Goal: Transaction & Acquisition: Purchase product/service

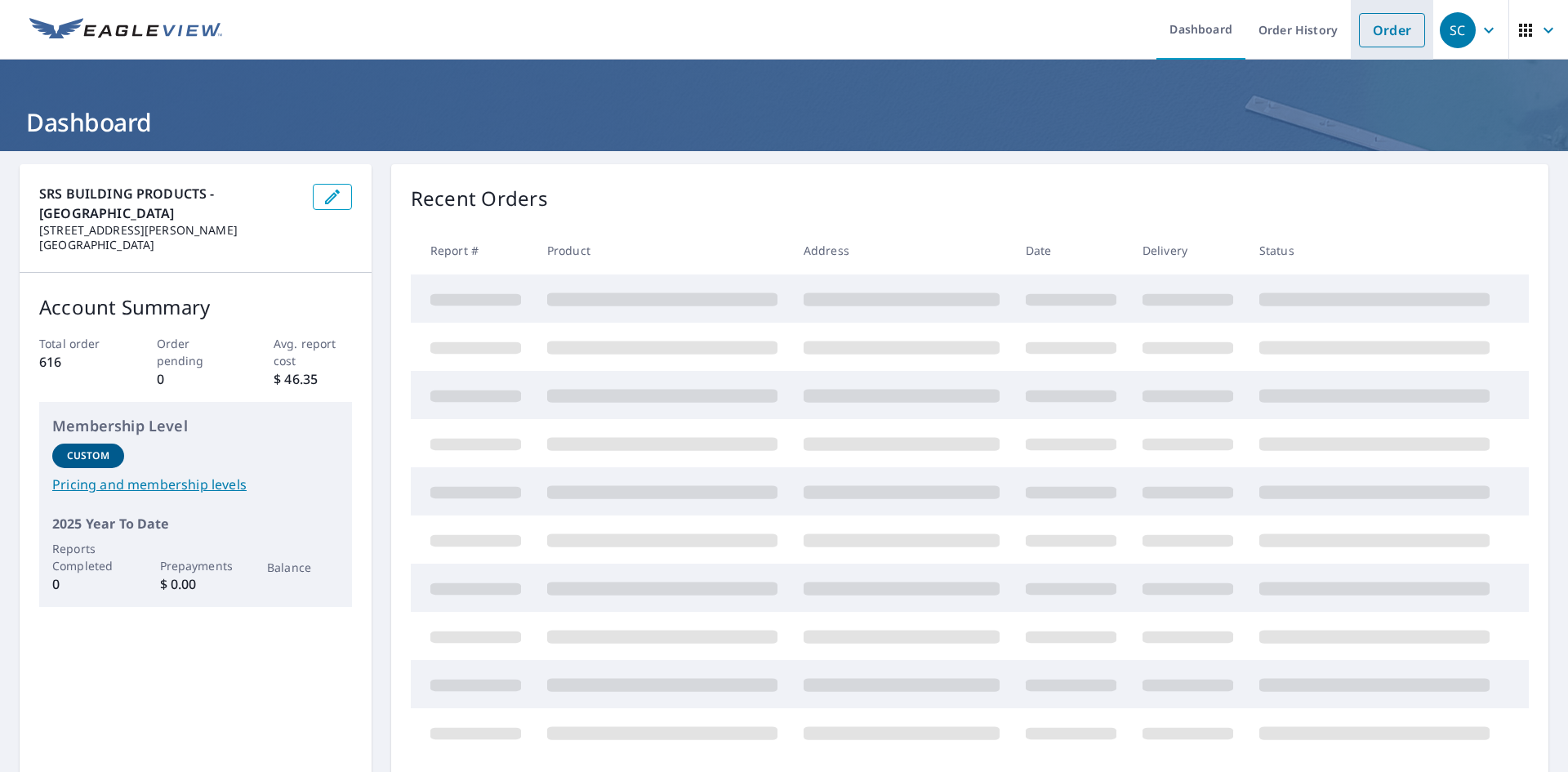
click at [1383, 43] on link "Order" at bounding box center [1392, 29] width 66 height 34
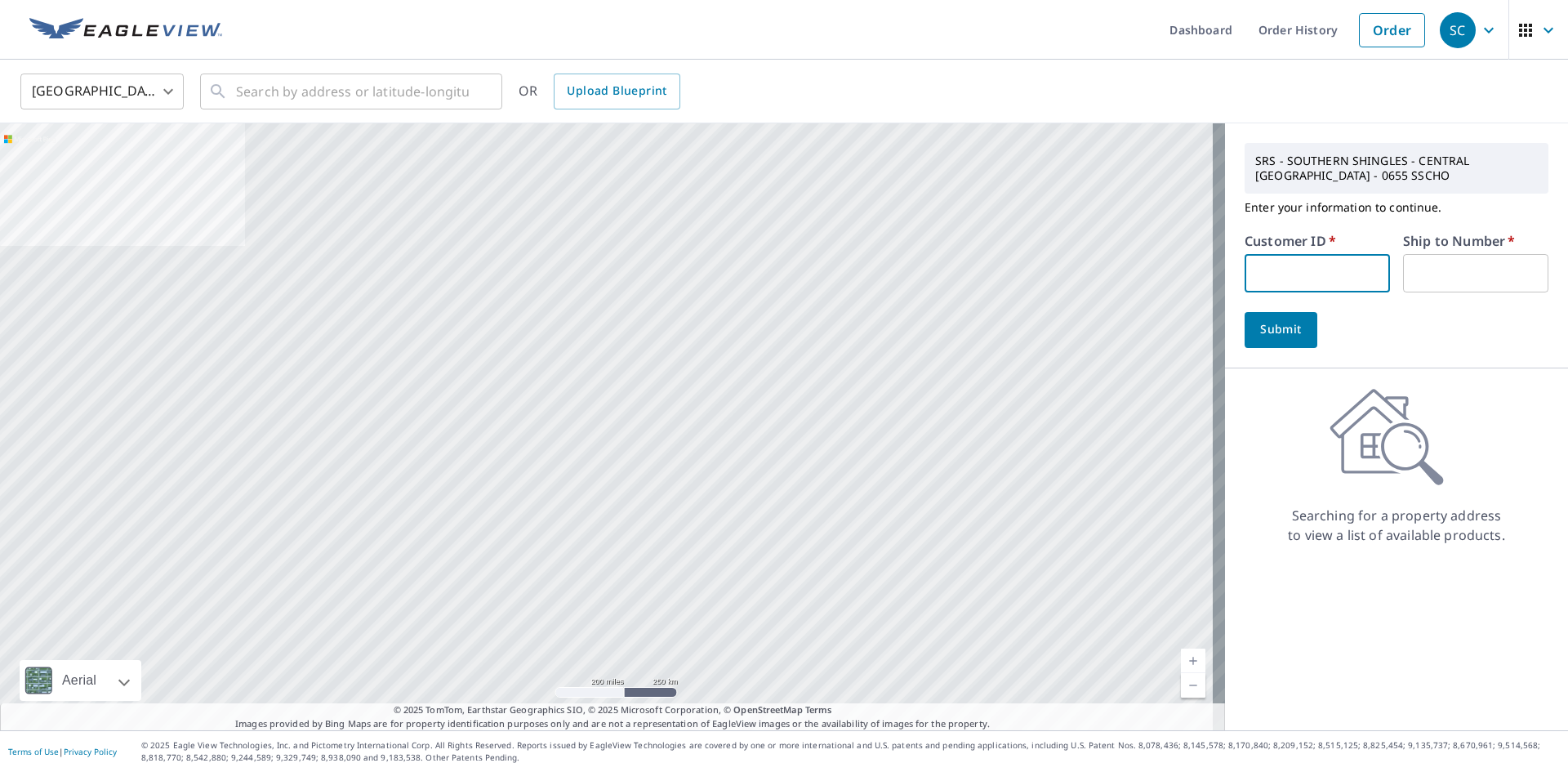
click at [1320, 274] on input "text" at bounding box center [1317, 273] width 146 height 39
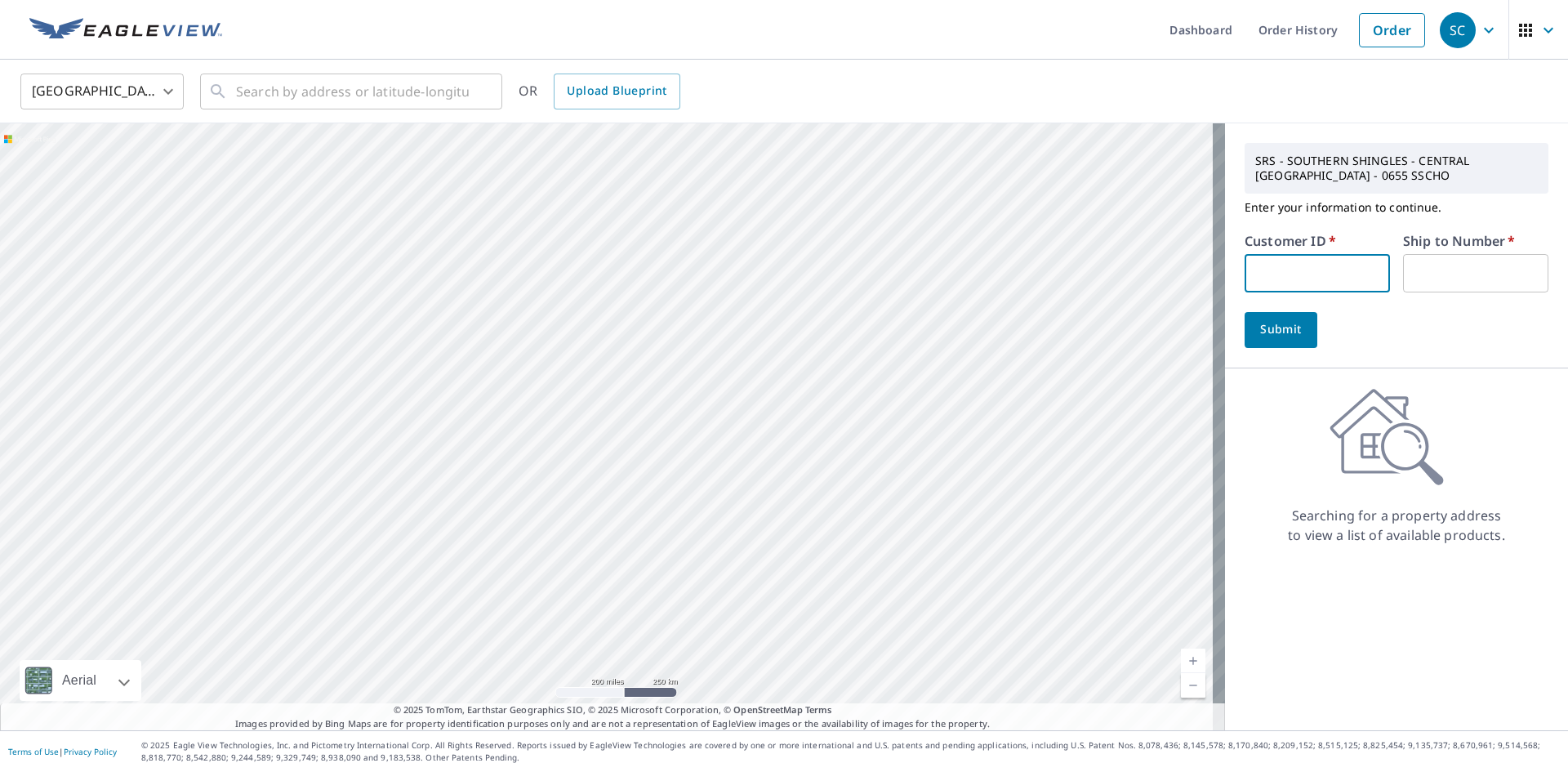
type input "CAS214"
click at [1428, 280] on input "text" at bounding box center [1475, 273] width 146 height 39
type input "1"
click at [1288, 332] on span "Submit" at bounding box center [1281, 329] width 47 height 20
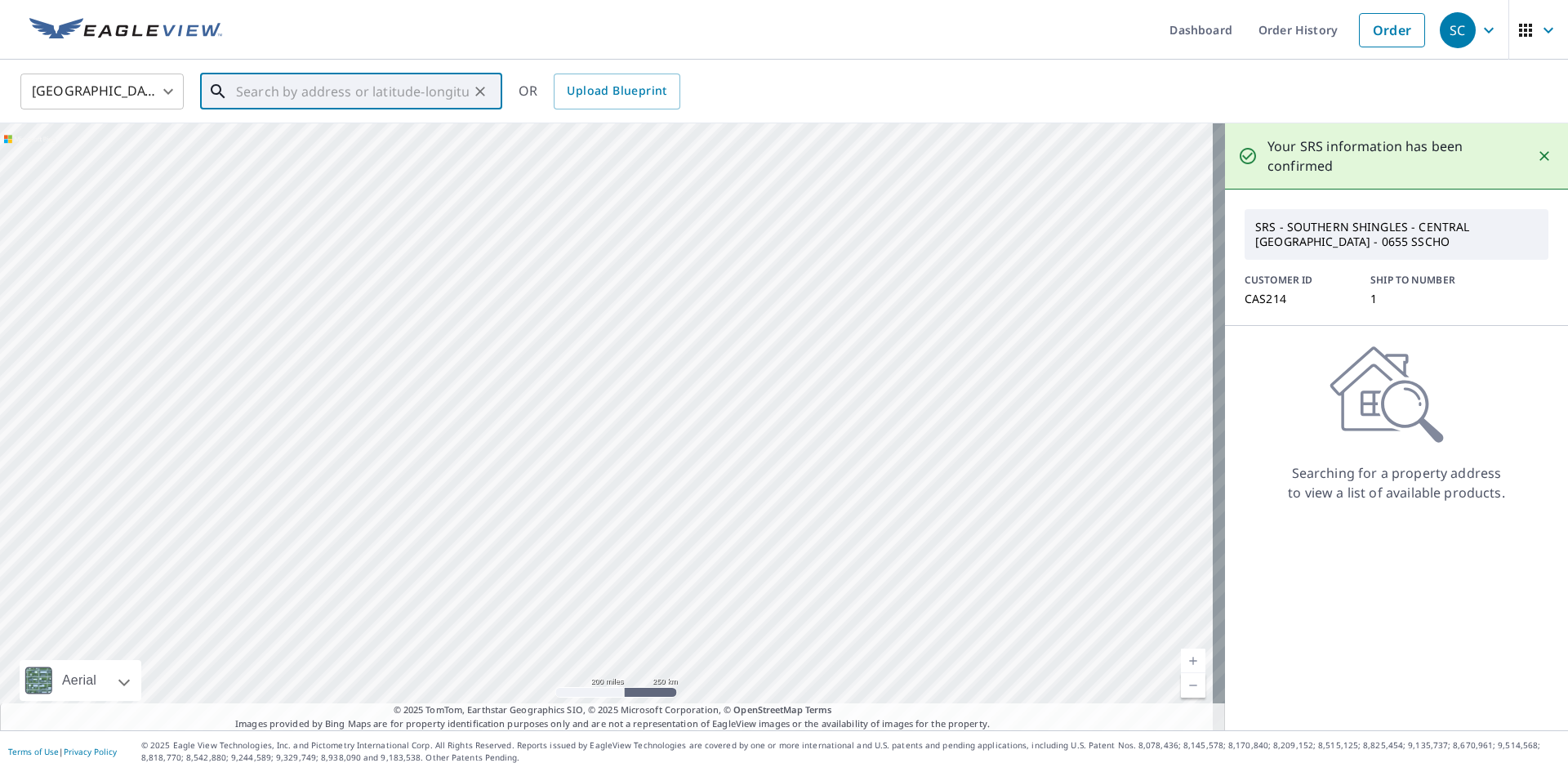
click at [291, 86] on input "text" at bounding box center [352, 92] width 233 height 46
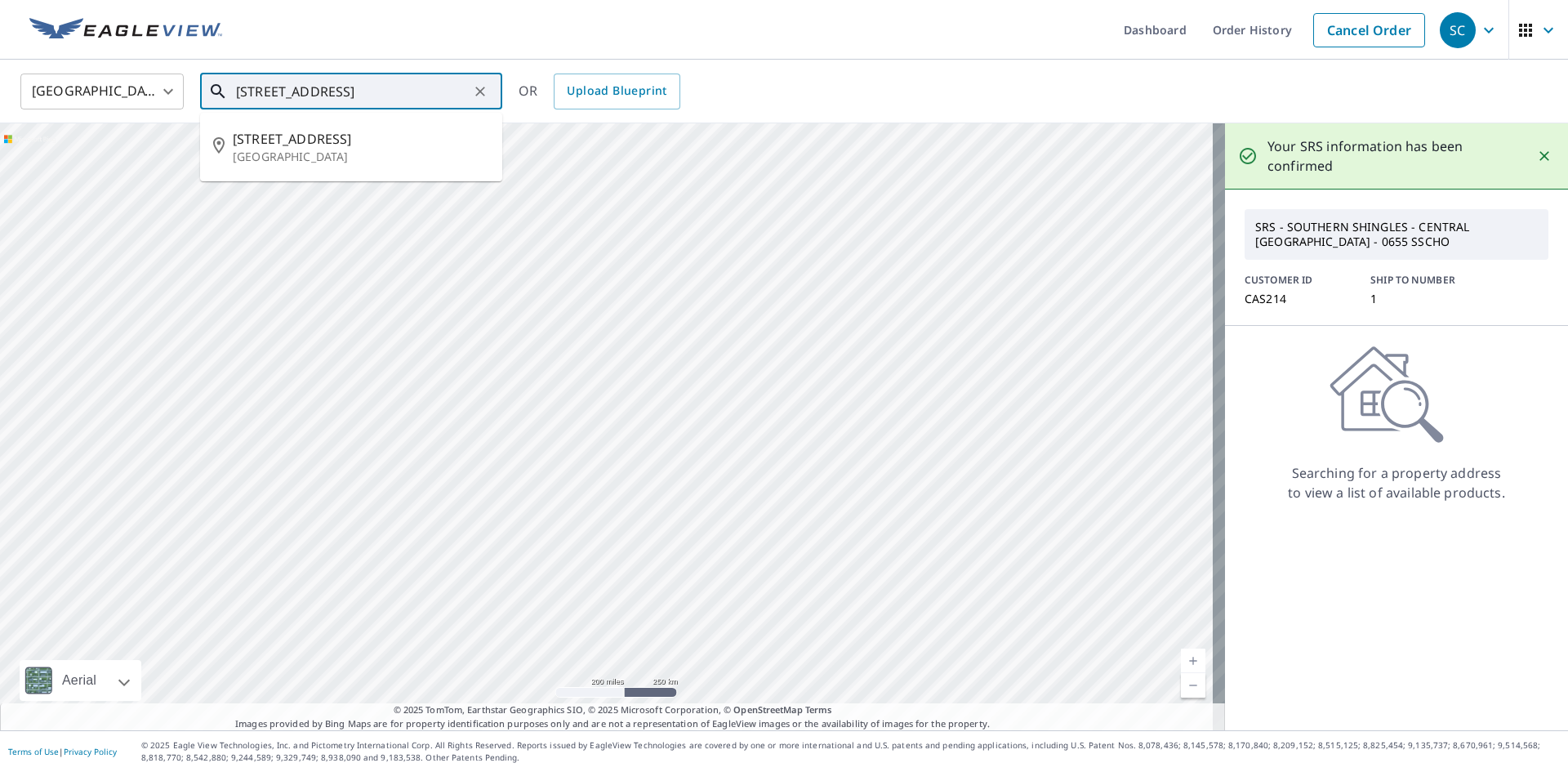
type input "[STREET_ADDRESS]"
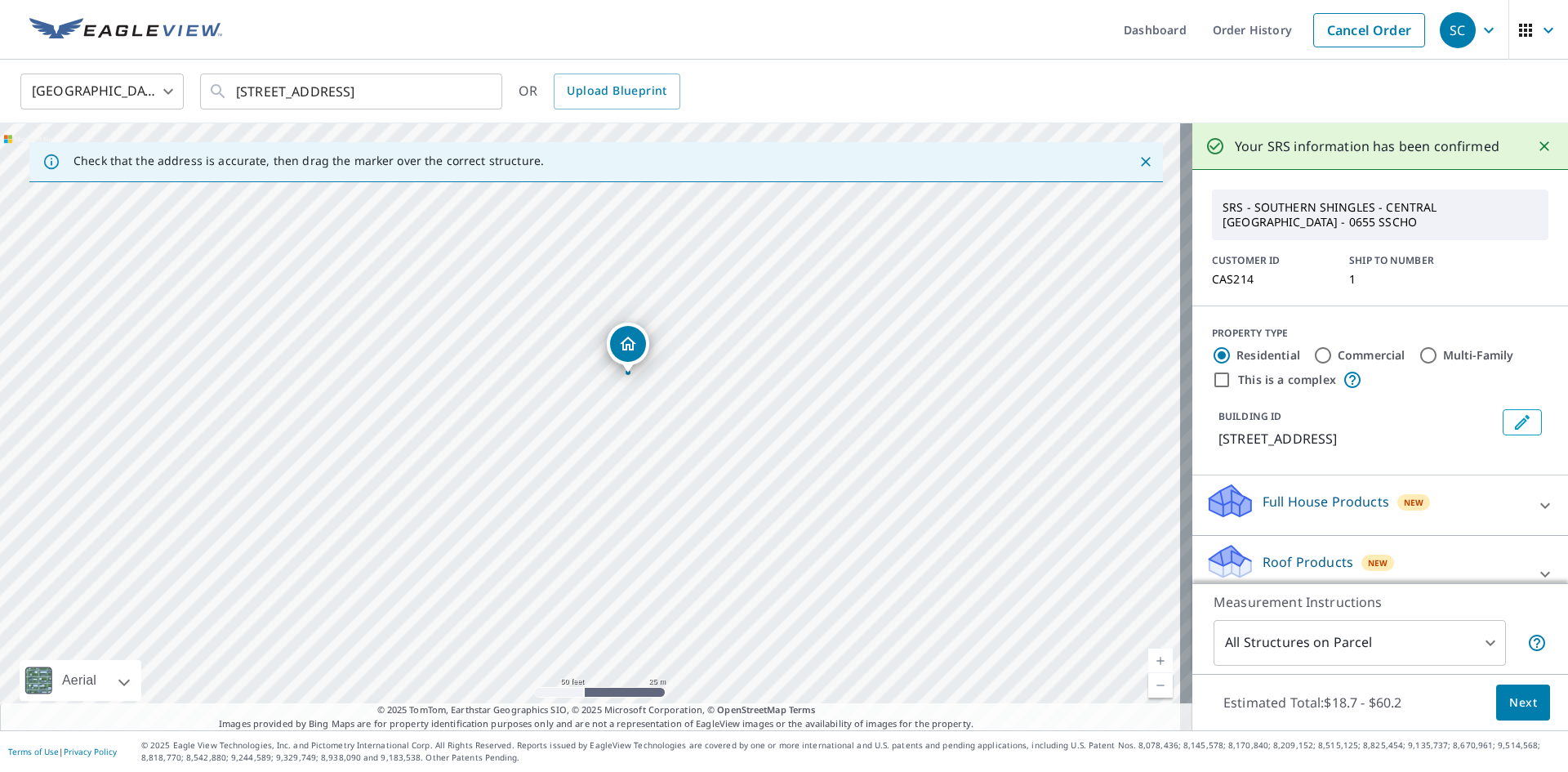
drag, startPoint x: 579, startPoint y: 333, endPoint x: 569, endPoint y: 440, distance: 107.5
click at [569, 439] on div "[STREET_ADDRESS][PERSON_NAME]" at bounding box center [596, 426] width 1192 height 607
click at [1515, 705] on span "Next" at bounding box center [1523, 702] width 28 height 20
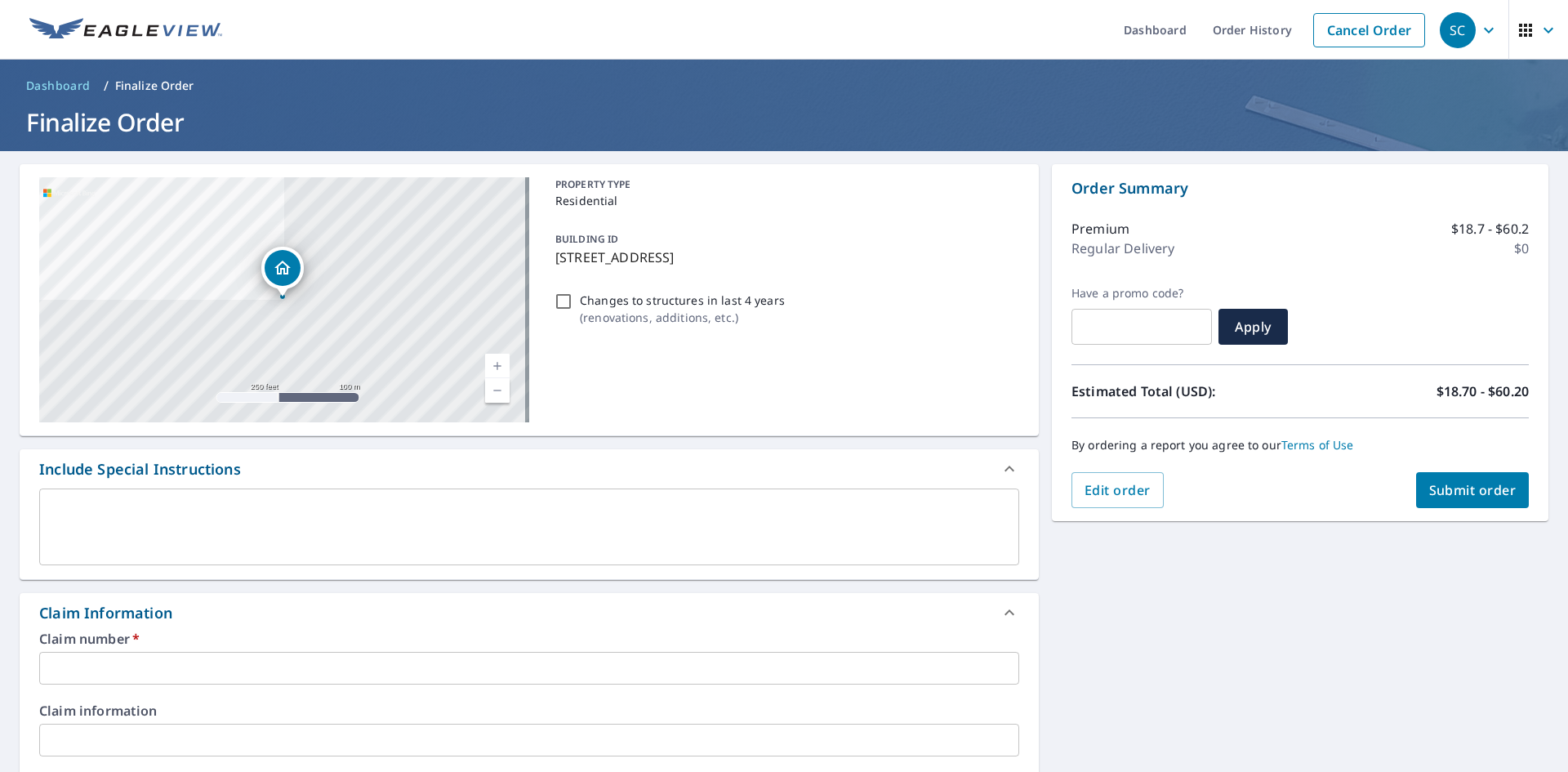
click at [193, 672] on input "text" at bounding box center [529, 668] width 980 height 33
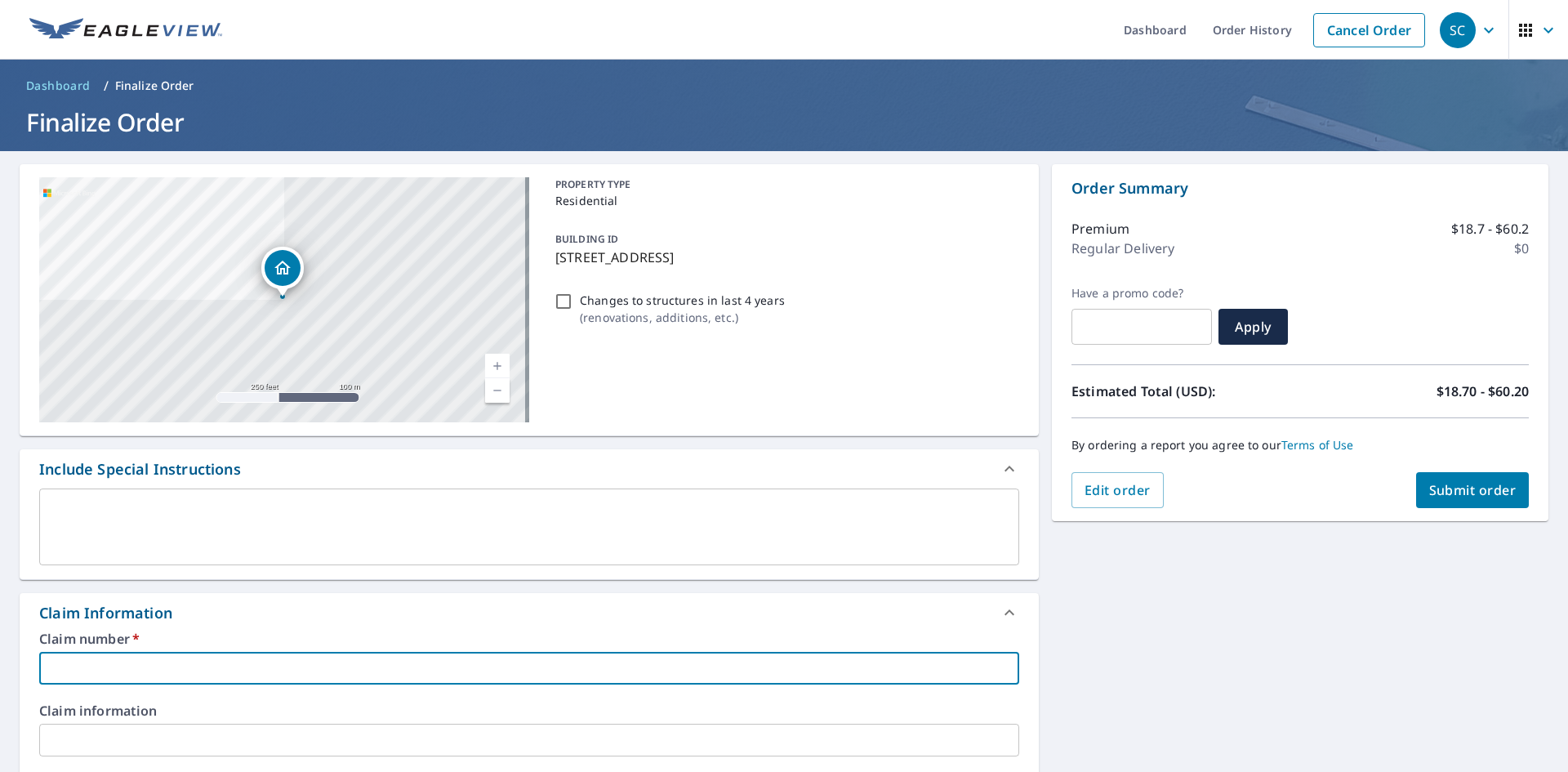
type input "[PERSON_NAME] Roofing & Remodeling"
checkbox input "true"
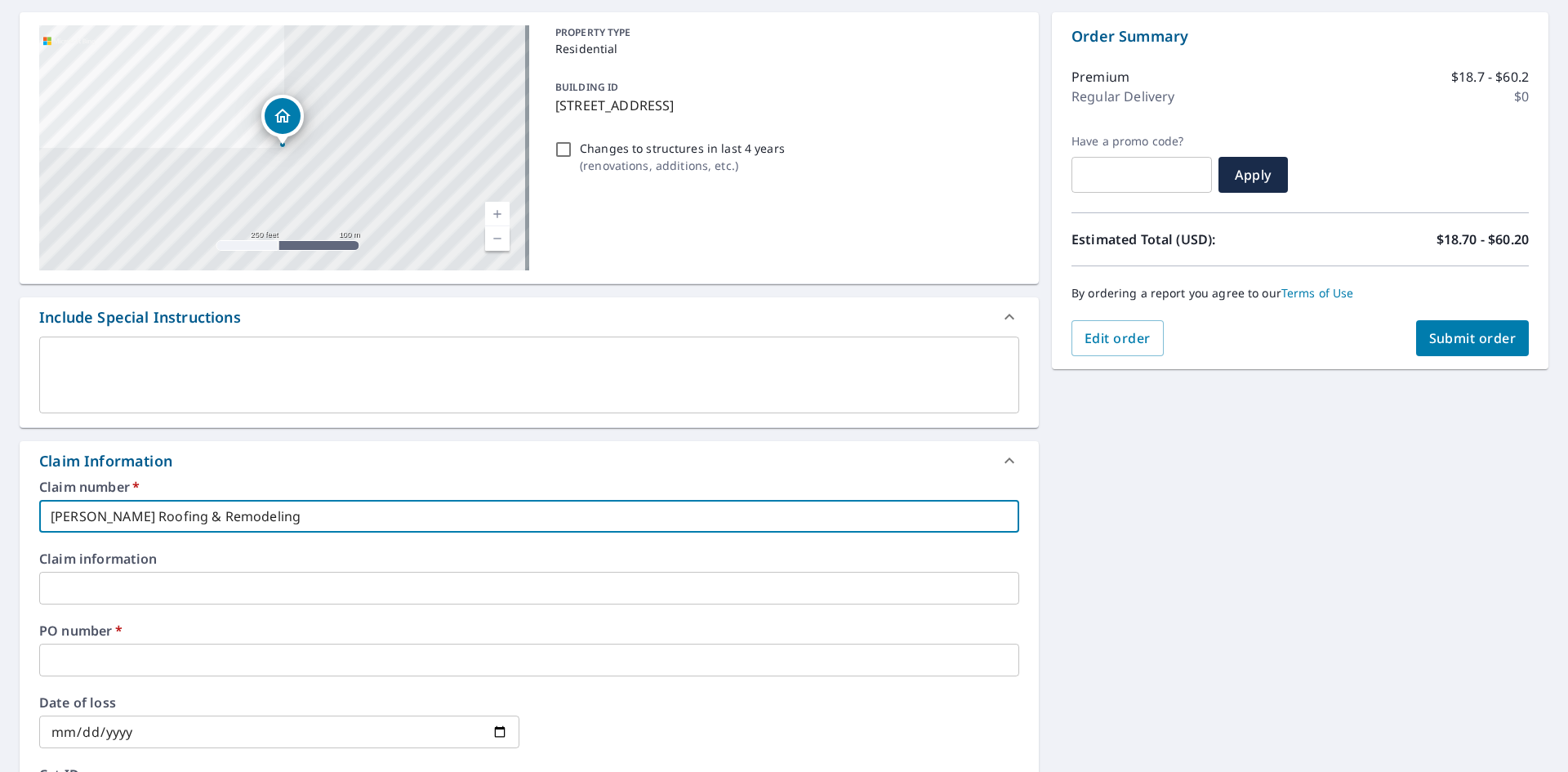
scroll to position [163, 0]
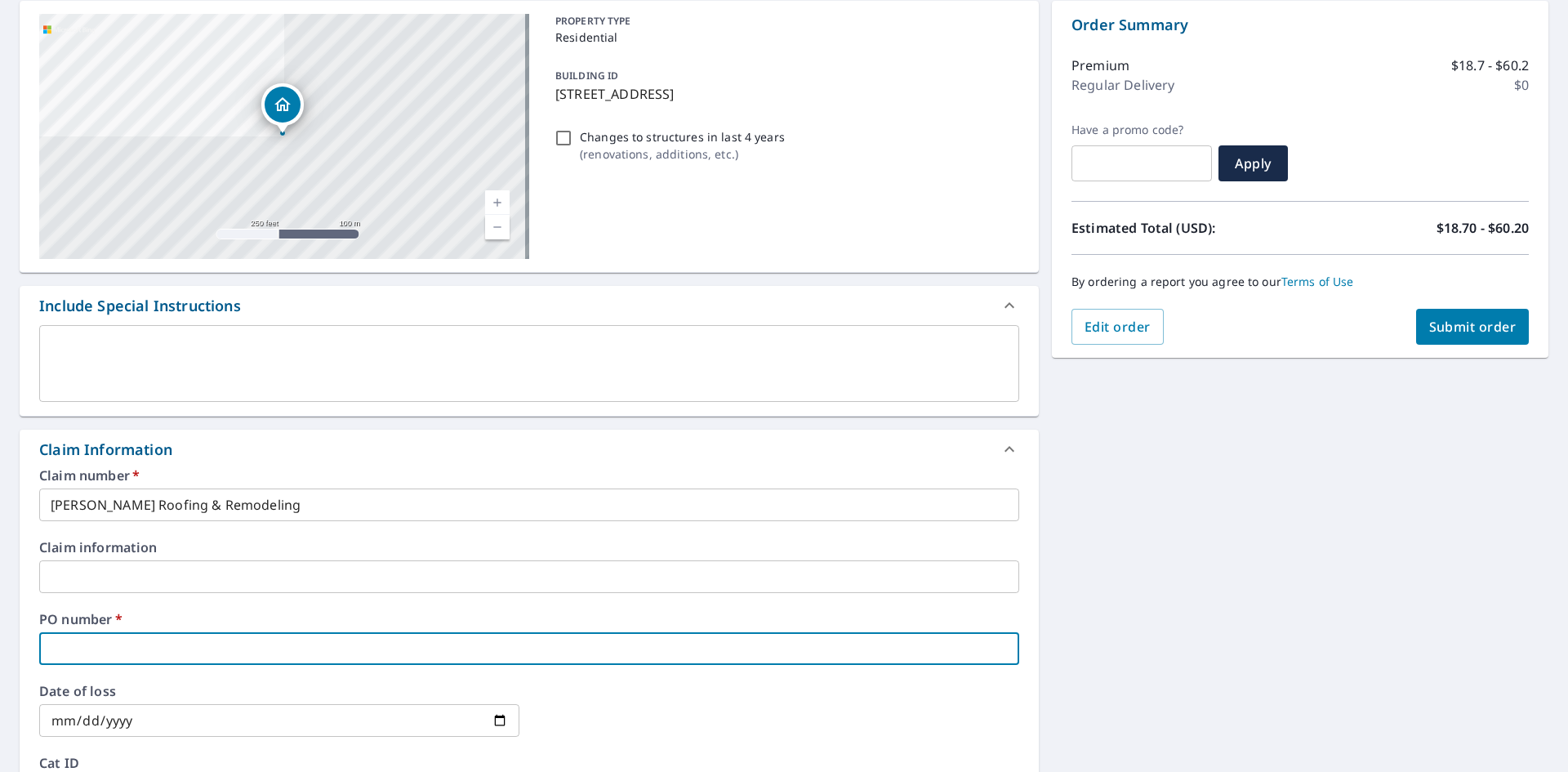
click at [123, 650] on input "text" at bounding box center [529, 648] width 980 height 33
type input "8"
checkbox input "true"
type input "81"
checkbox input "true"
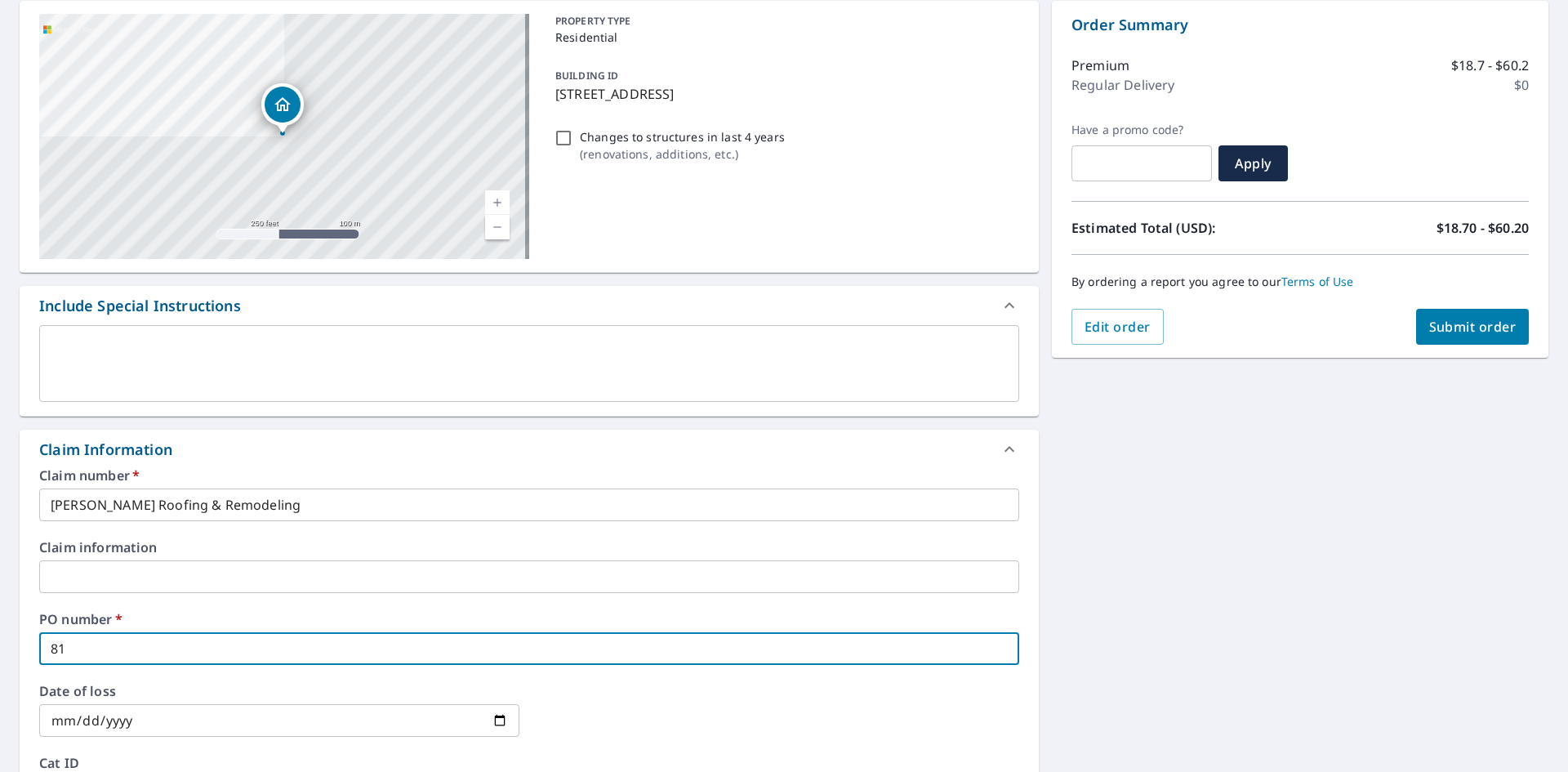
type input "810"
checkbox input "true"
type input "8100"
checkbox input "true"
type input "8100"
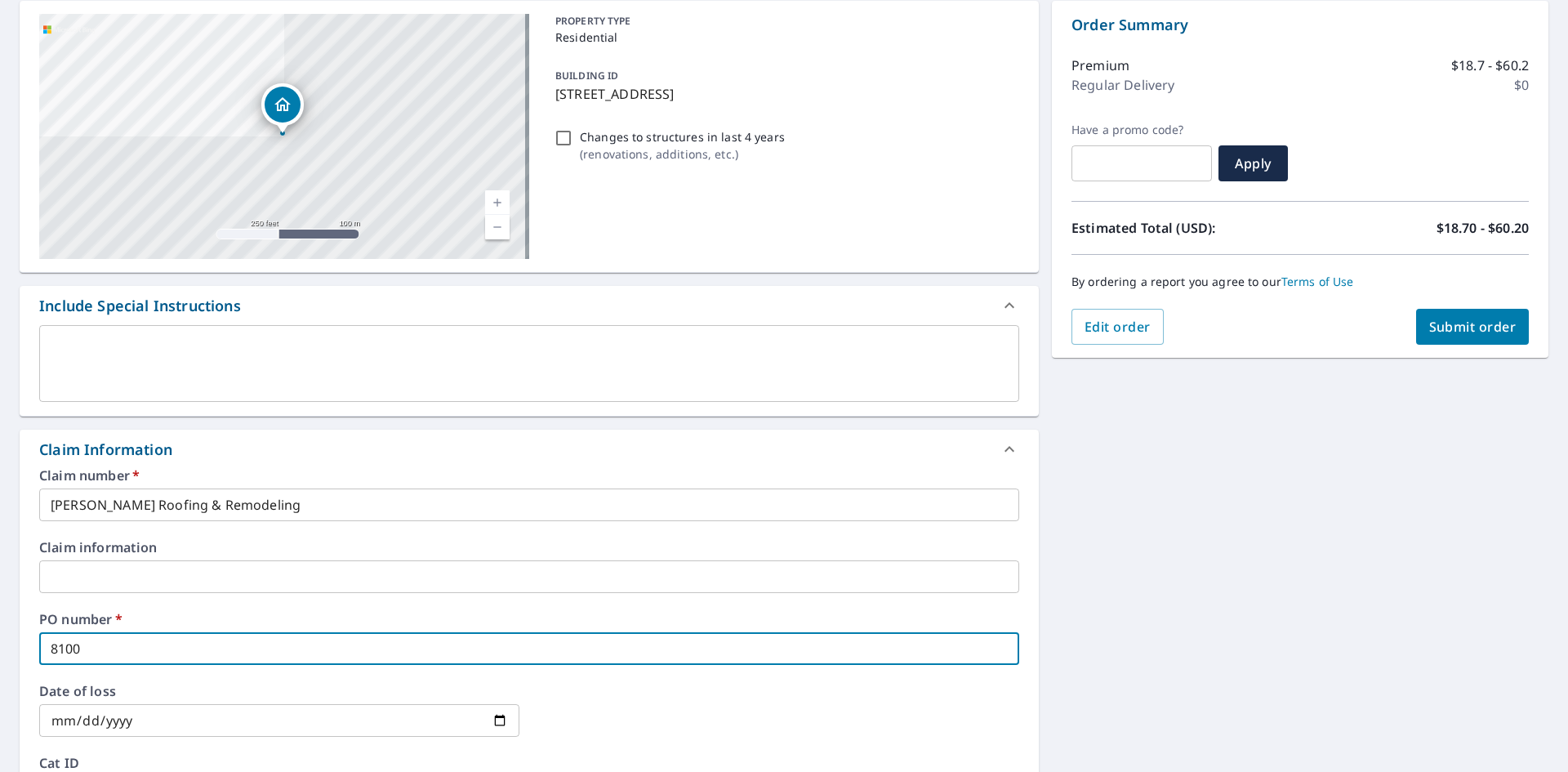
checkbox input "true"
type input "8100 F"
checkbox input "true"
type input "8100 Fo"
checkbox input "true"
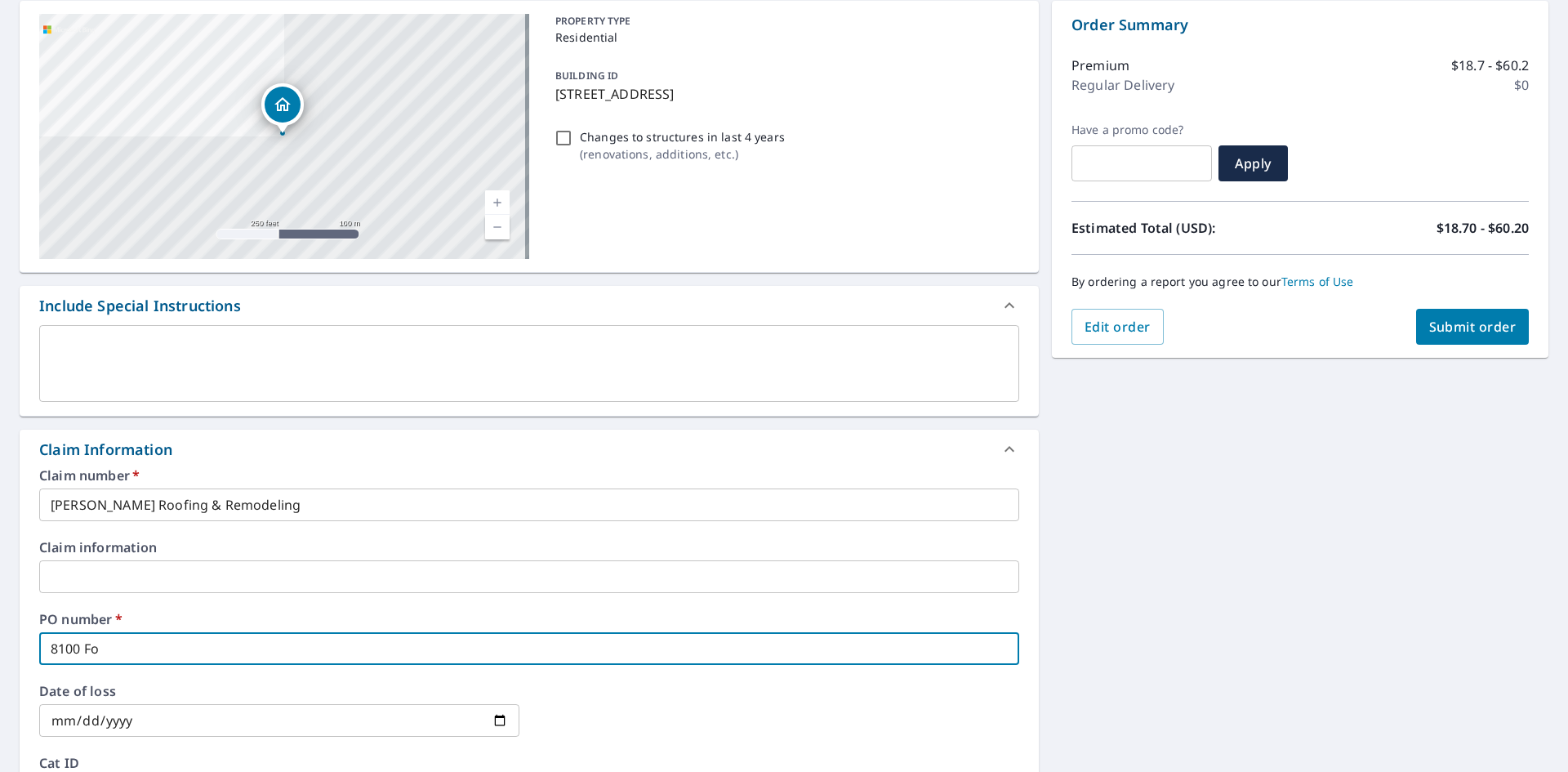
type input "8100 For"
checkbox input "true"
type input "8100 Fore"
checkbox input "true"
type input "8100 Fores"
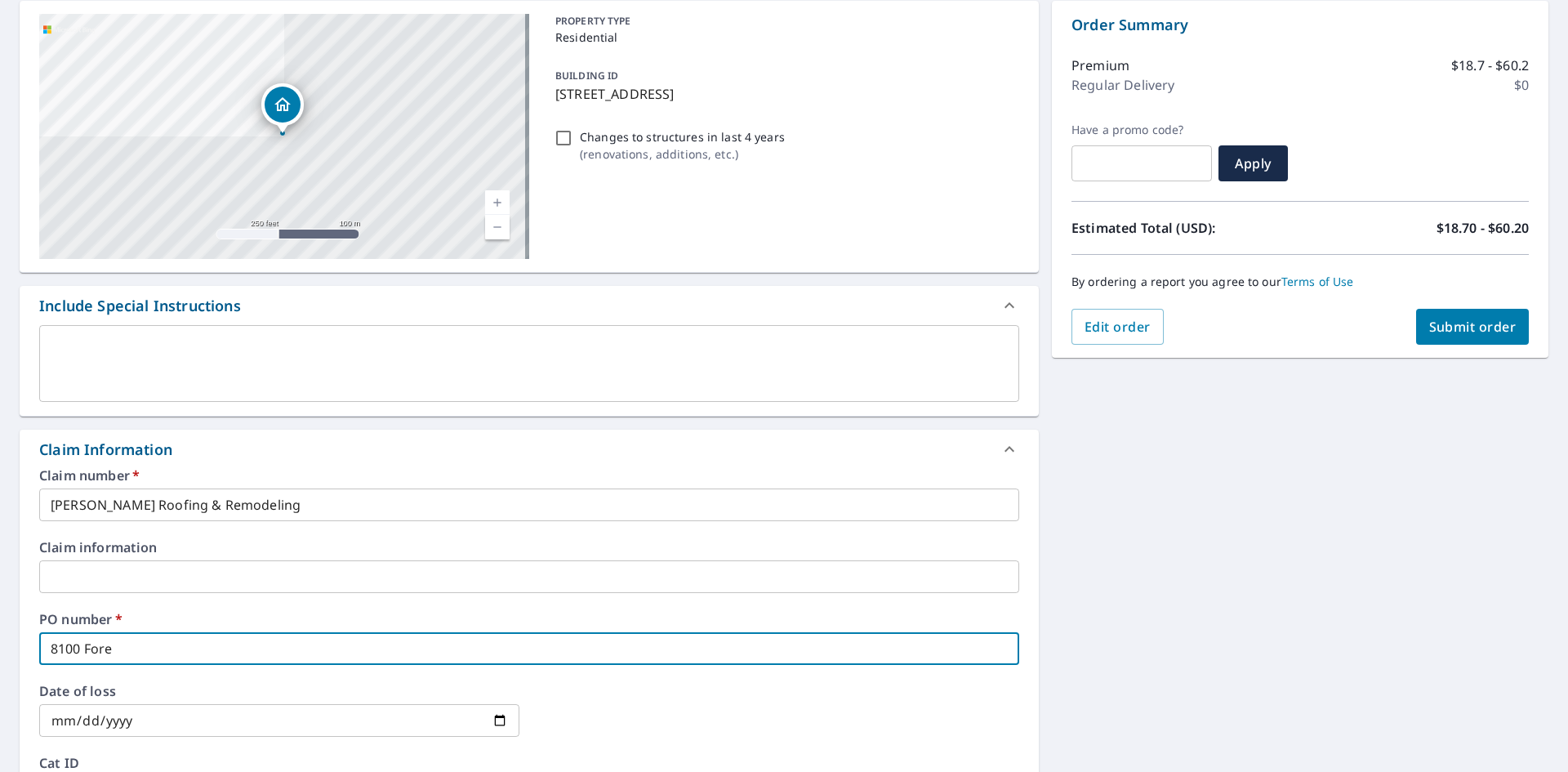
checkbox input "true"
type input "8100 Forest"
checkbox input "true"
type input "8100 Forest"
checkbox input "true"
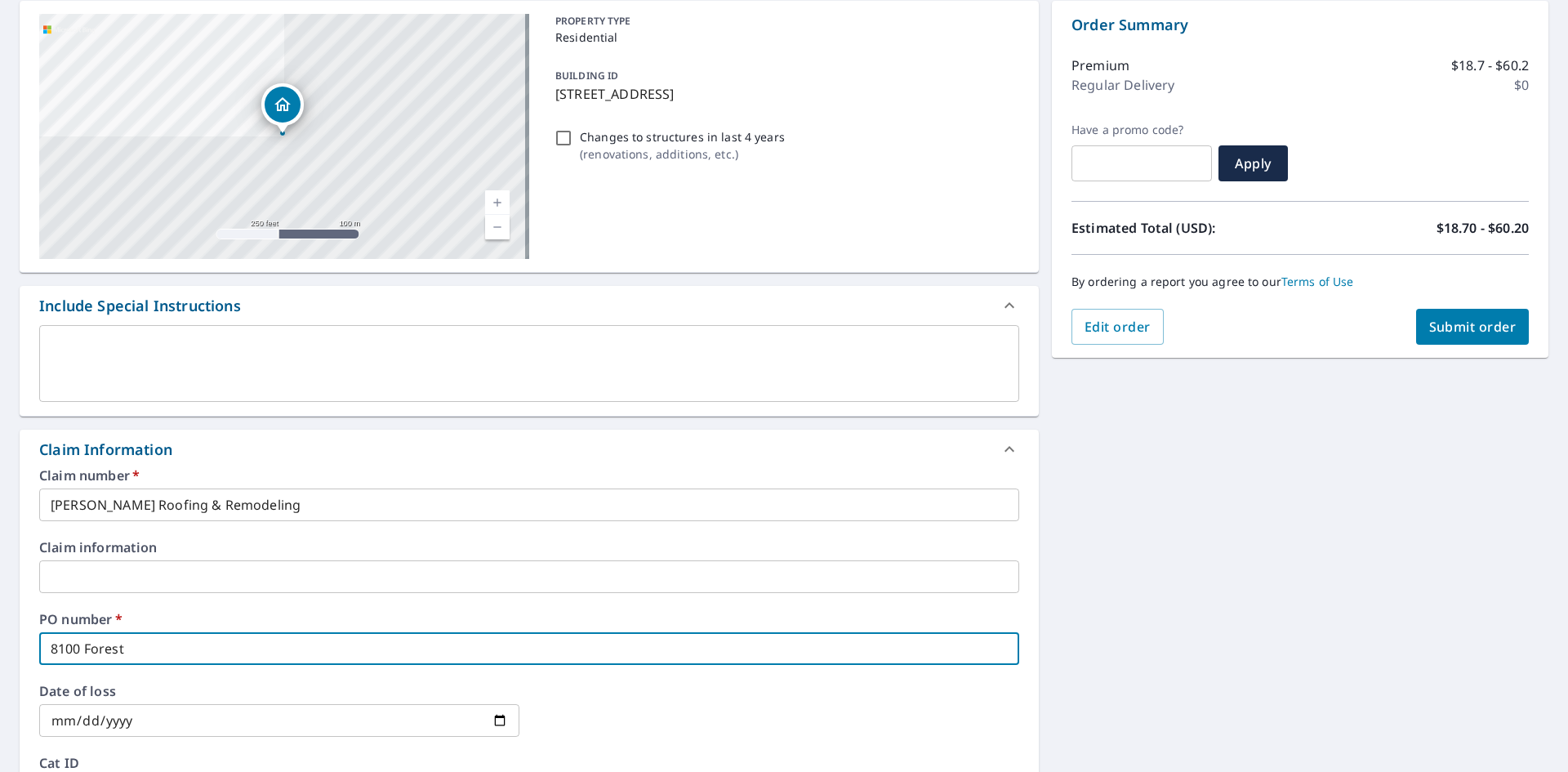
type input "[GEOGRAPHIC_DATA]"
checkbox input "true"
type input "[GEOGRAPHIC_DATA]"
checkbox input "true"
type input "[GEOGRAPHIC_DATA]"
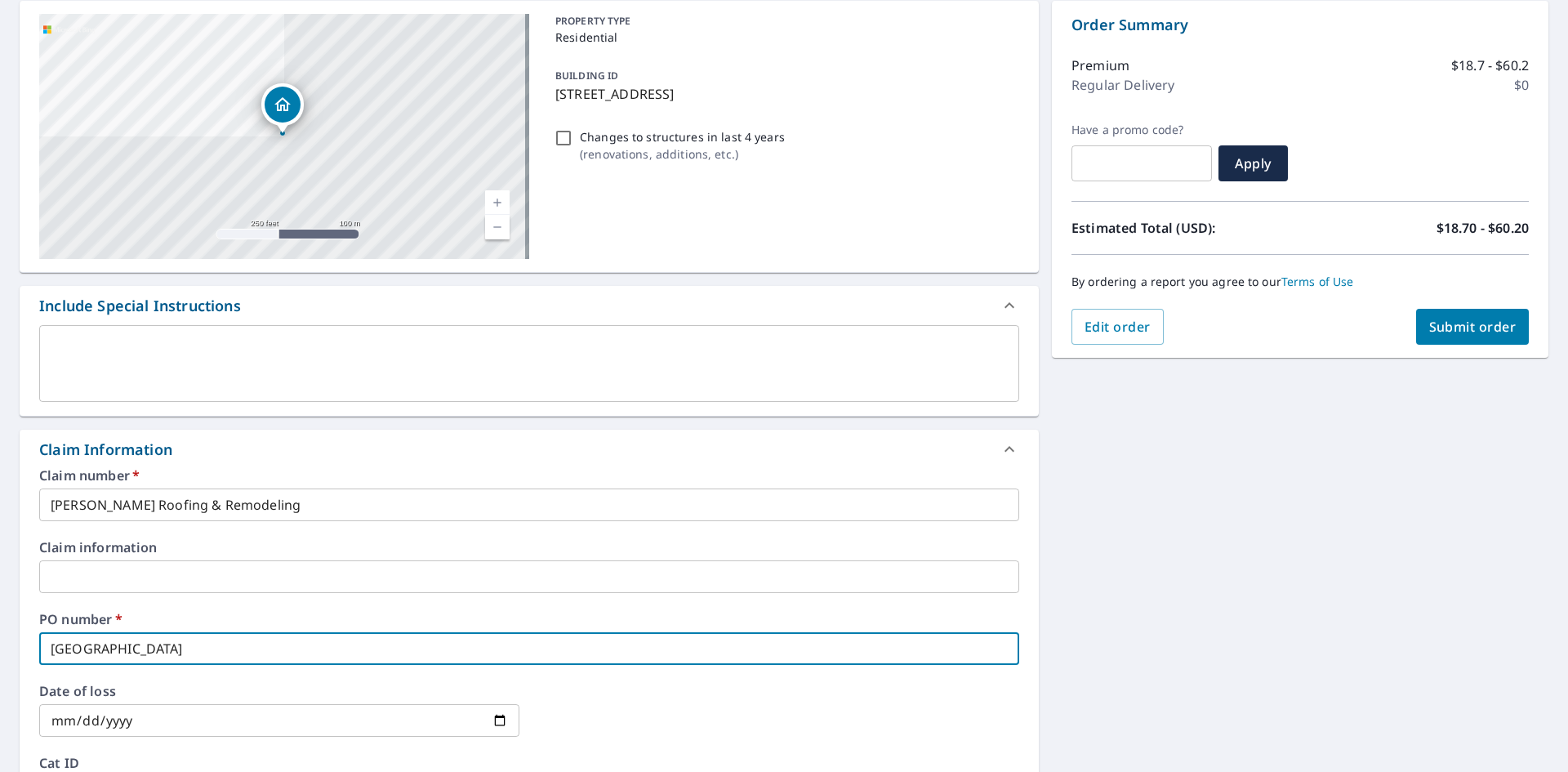
checkbox input "true"
type input "[STREET_ADDRESS]"
checkbox input "true"
type input "[STREET_ADDRESS]"
checkbox input "true"
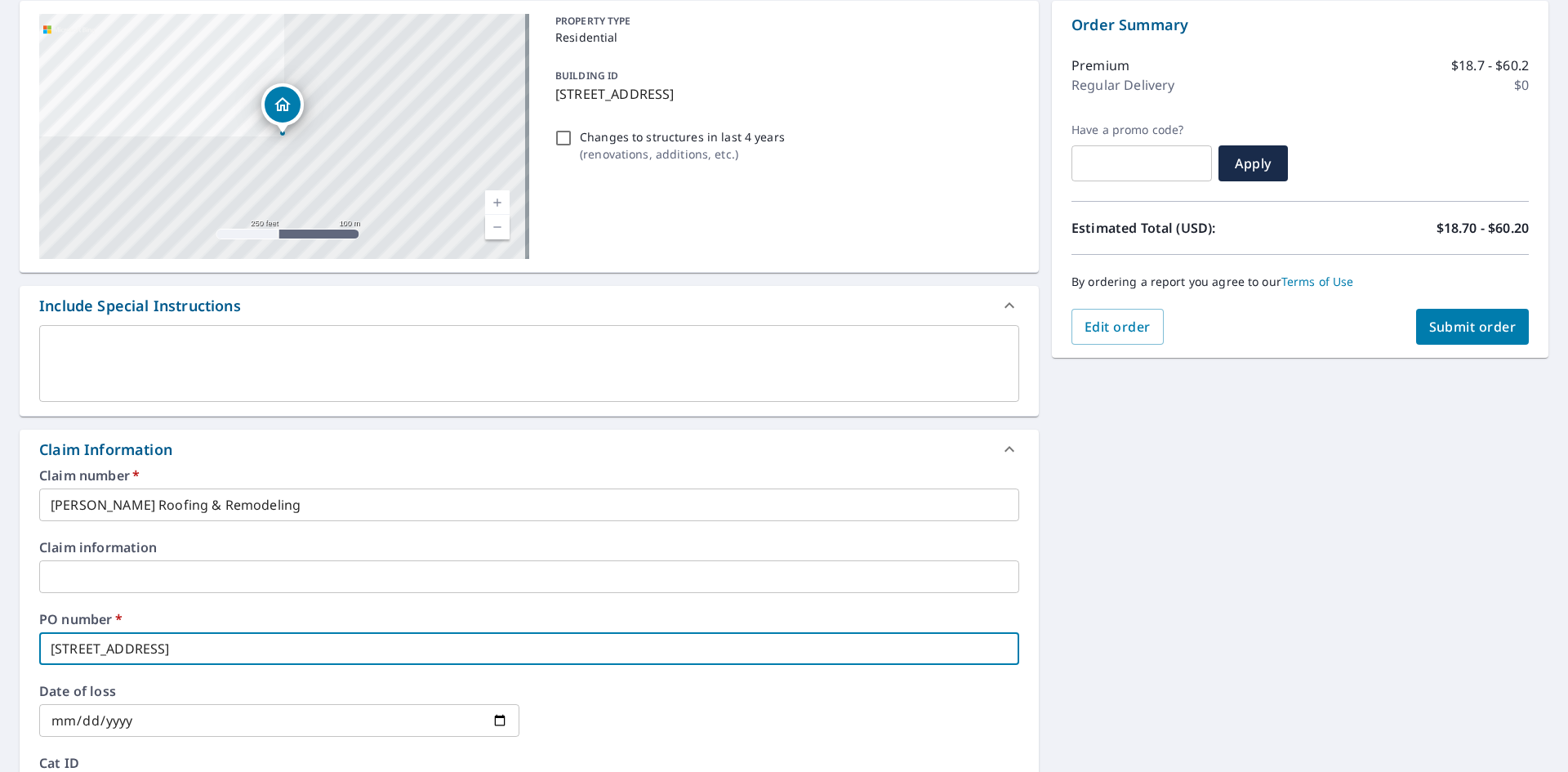
type input "[STREET_ADDRESS]"
checkbox input "true"
type input "[STREET_ADDRESS]"
checkbox input "true"
type input "[STREET_ADDRESS]"
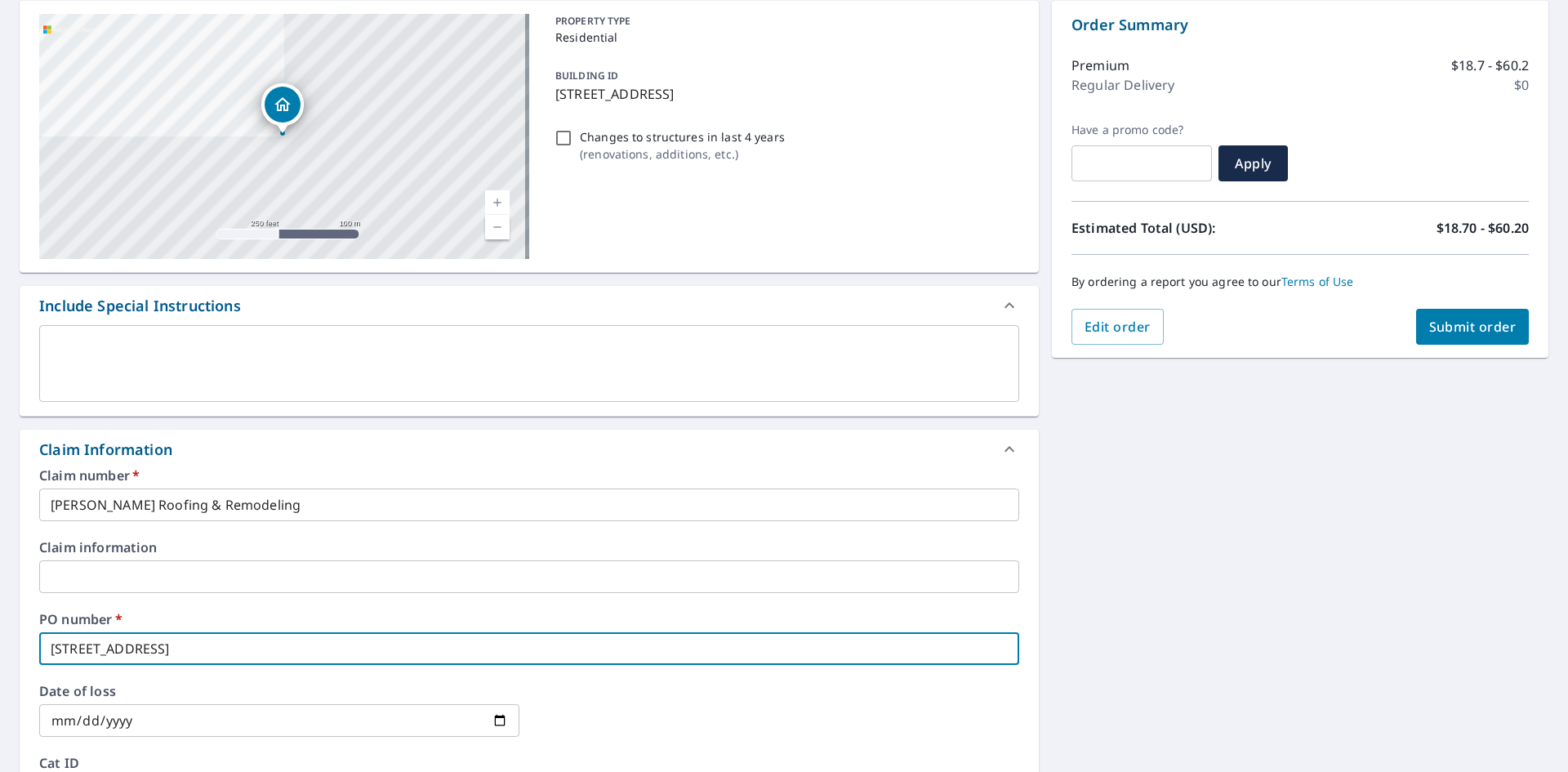
checkbox input "true"
type input "[STREET_ADDRESS]"
checkbox input "true"
type input "[STREET_ADDRESS]"
checkbox input "true"
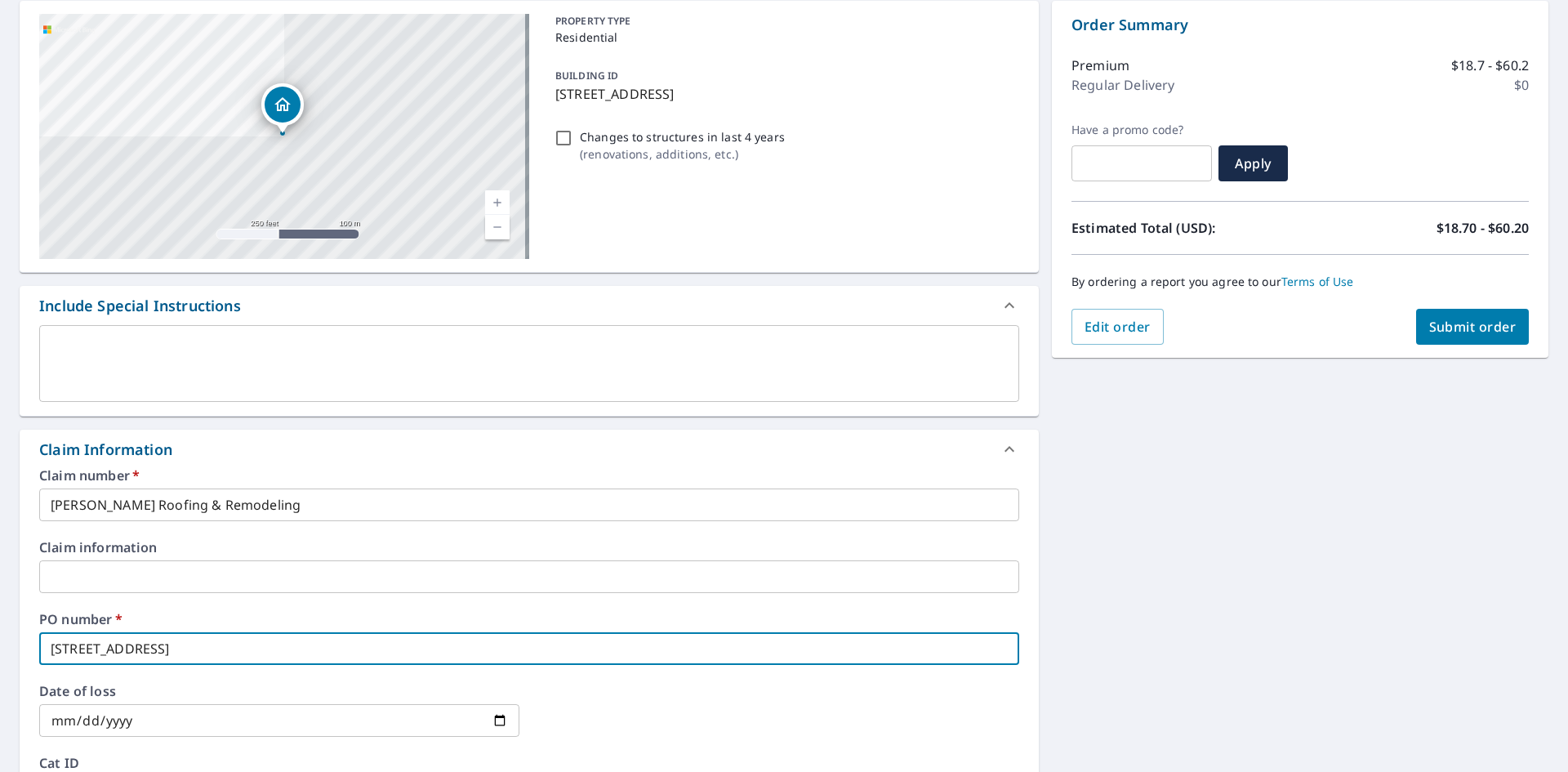
type input "[STREET_ADDRESS]"
checkbox input "true"
type input "[STREET_ADDRESS]"
checkbox input "true"
type input "[STREET_ADDRESS]"
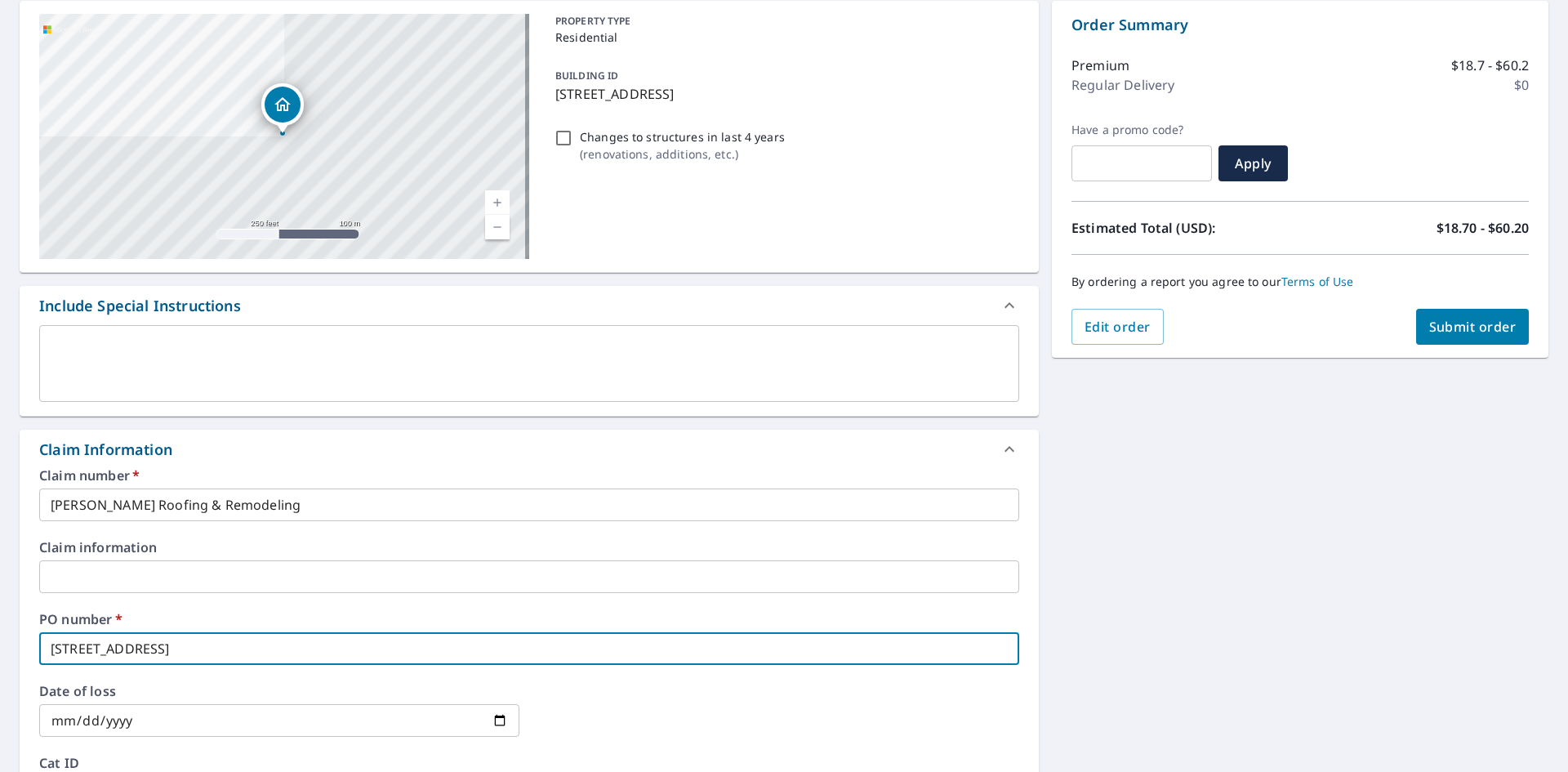
checkbox input "true"
type input "[STREET_ADDRESS]"
checkbox input "true"
type input "[STREET_ADDRESS],"
checkbox input "true"
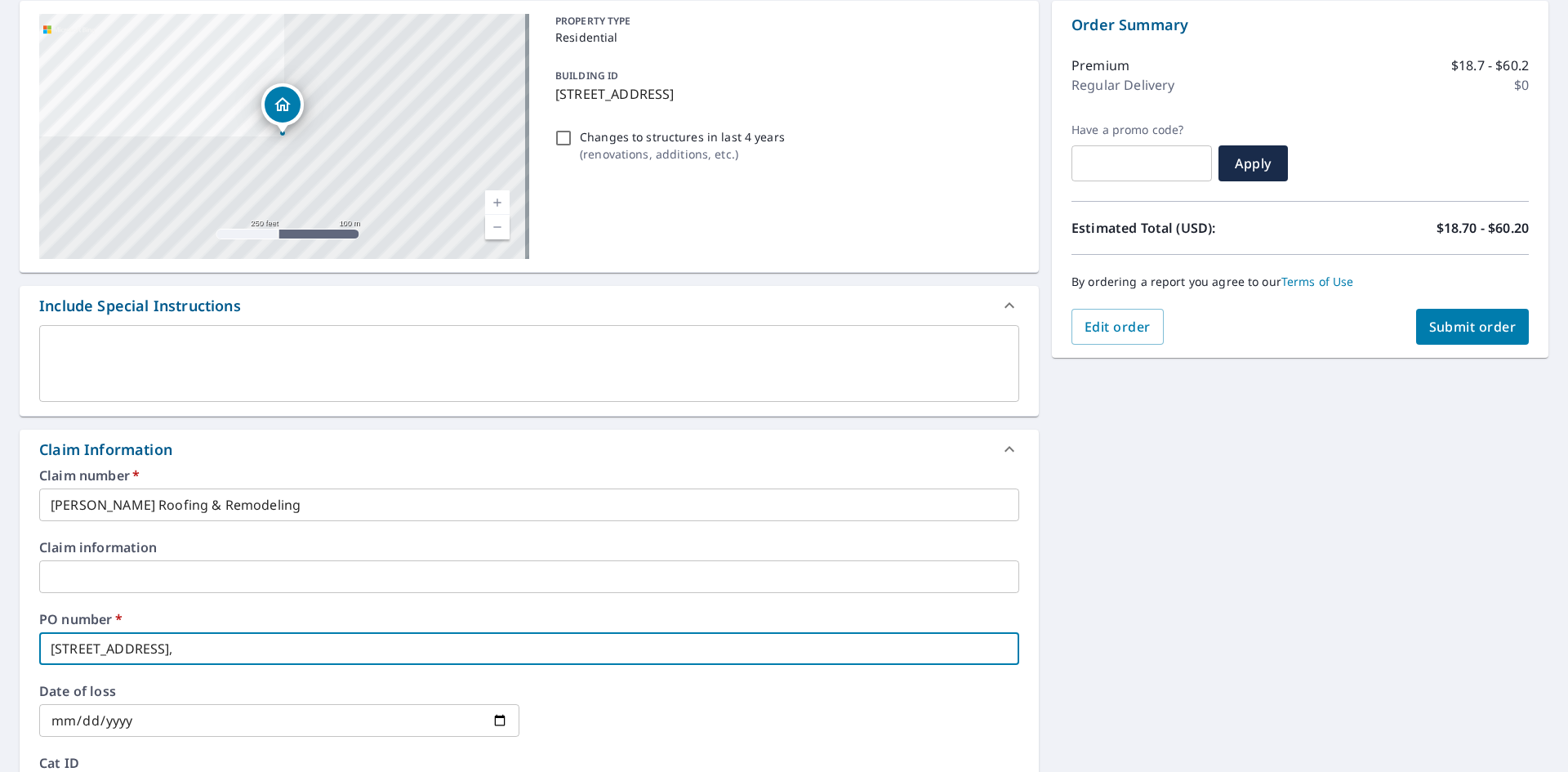
type input "[STREET_ADDRESS],"
checkbox input "true"
type input "[STREET_ADDRESS]"
checkbox input "true"
type input "[STREET_ADDRESS]"
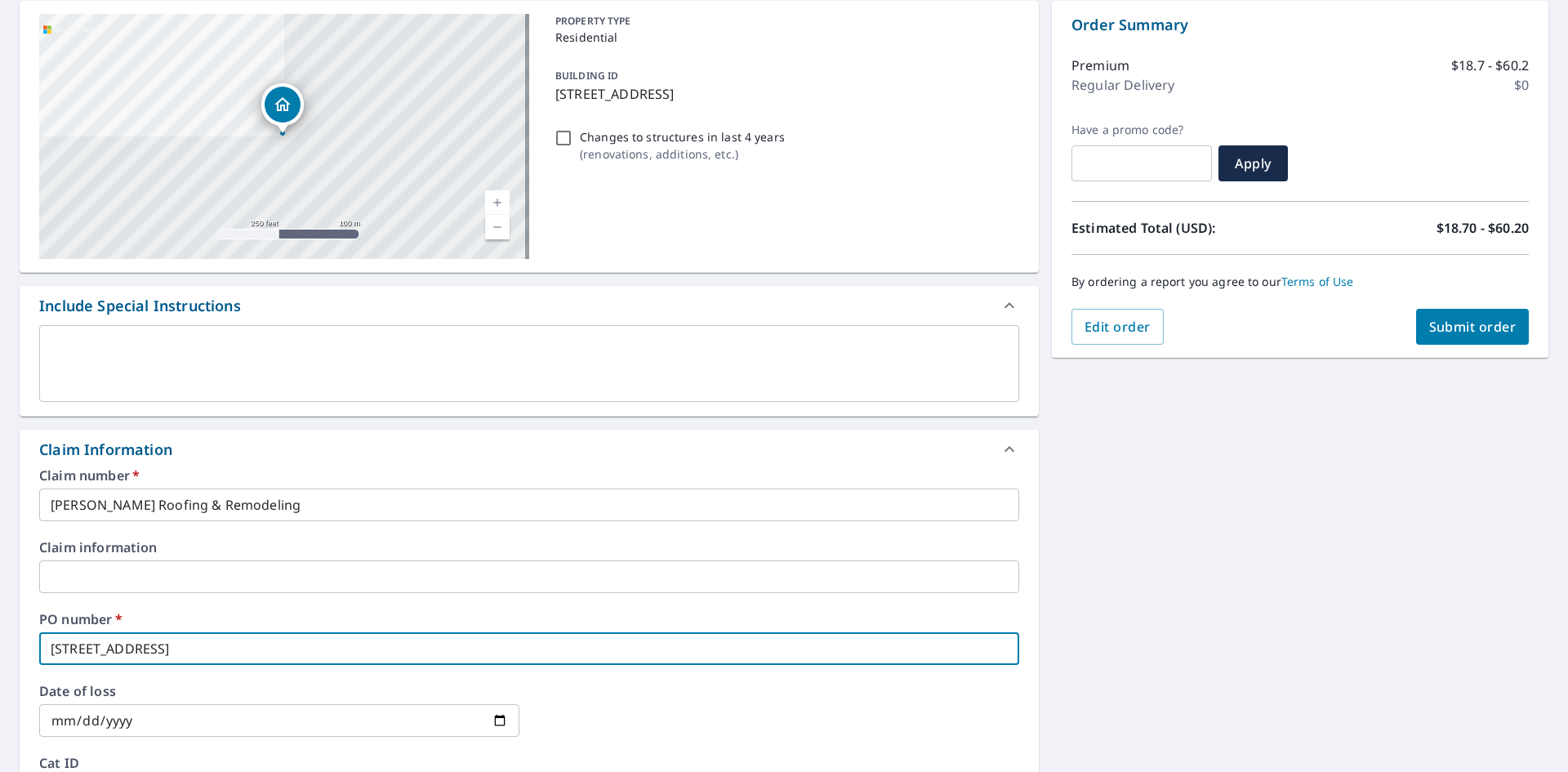
checkbox input "true"
type input "[STREET_ADDRESS]"
checkbox input "true"
type input "[STREET_ADDRESS]"
checkbox input "true"
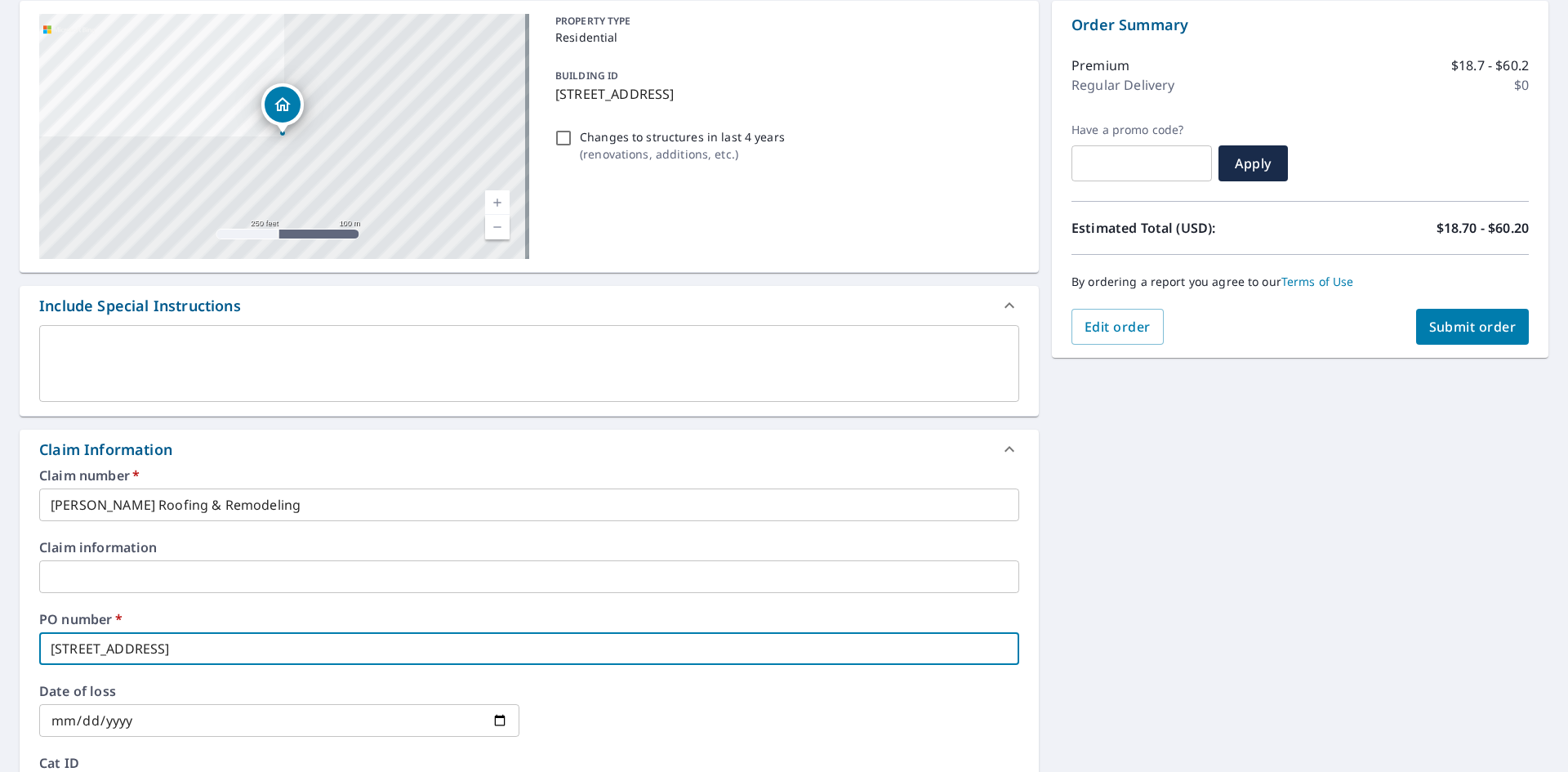
type input "[STREET_ADDRESS]"
checkbox input "true"
type input "[STREET_ADDRESS]"
checkbox input "true"
type input "[STREET_ADDRESS]"
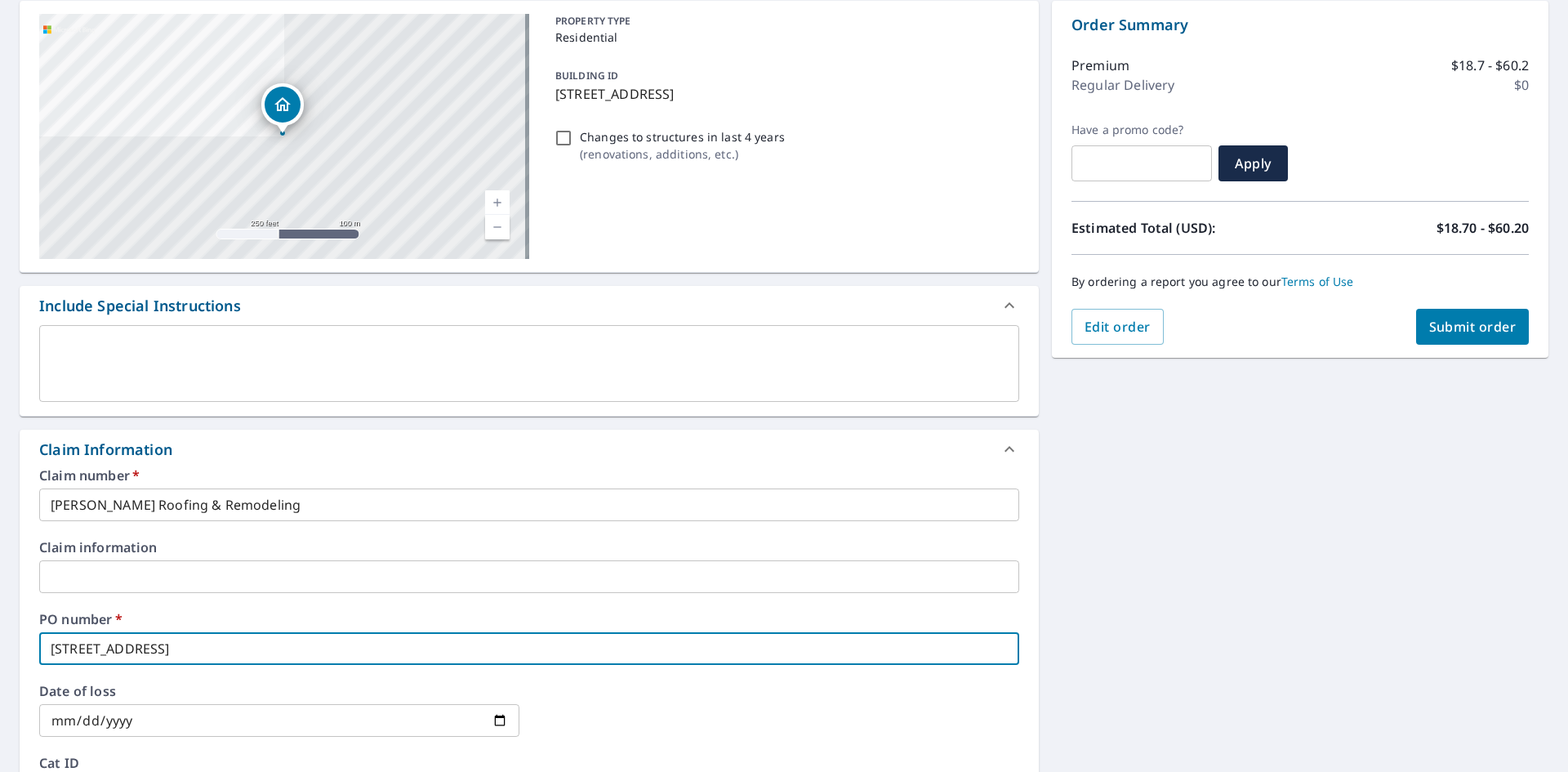
checkbox input "true"
type input "[STREET_ADDRESS]"
checkbox input "true"
type input "[STREET_ADDRESS]"
checkbox input "true"
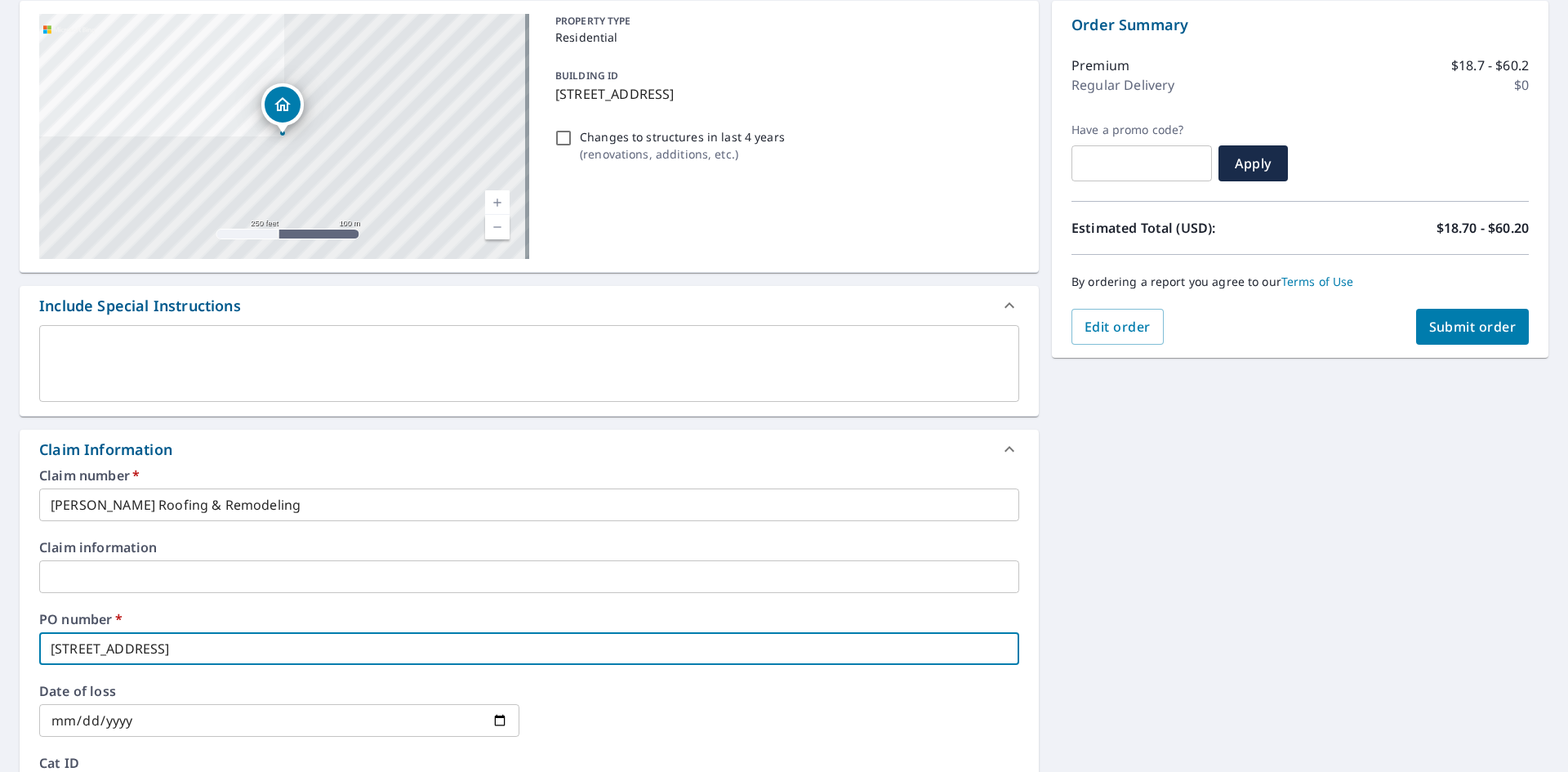
type input "[STREET_ADDRESS]"
checkbox input "true"
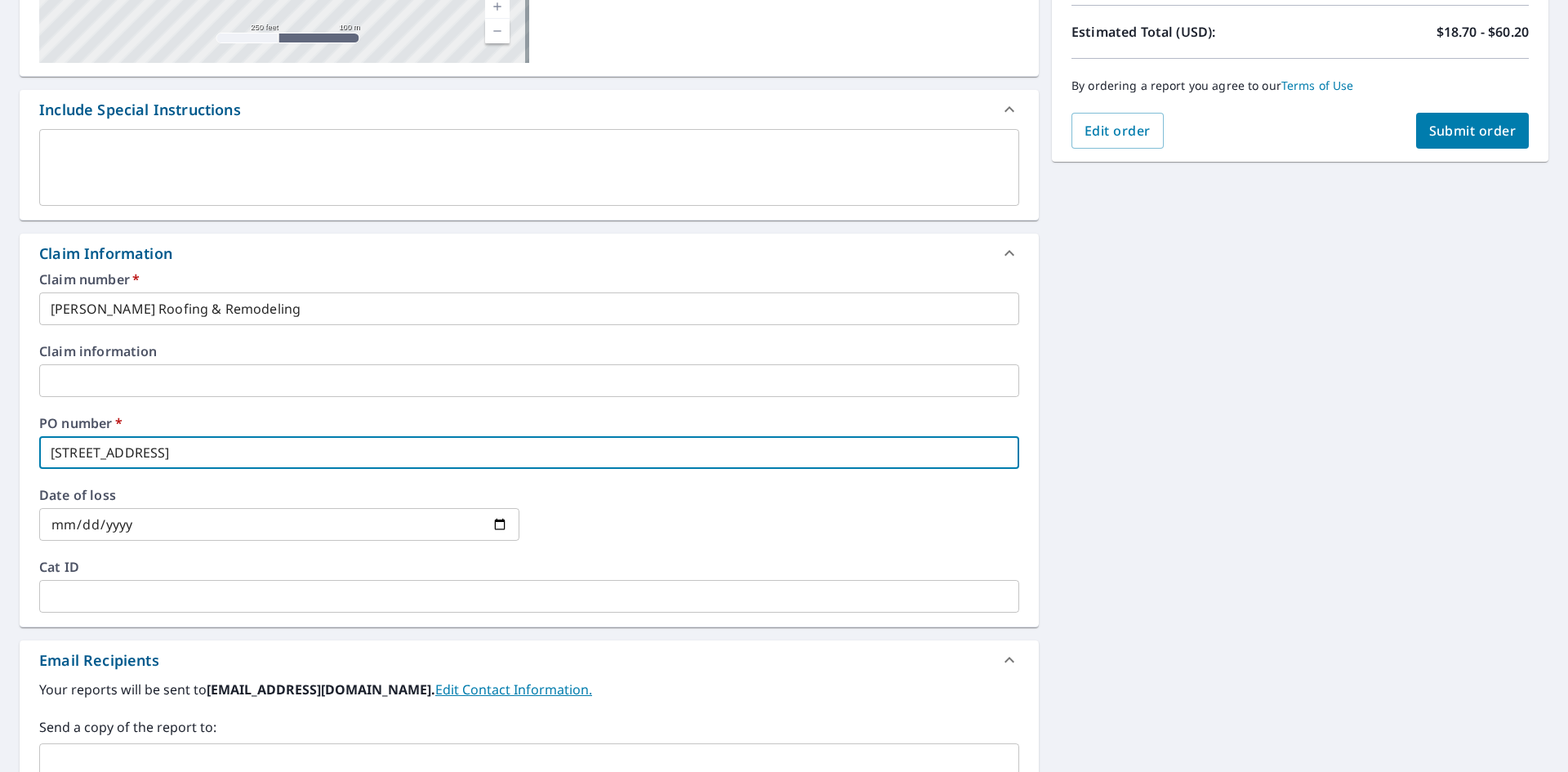
scroll to position [408, 0]
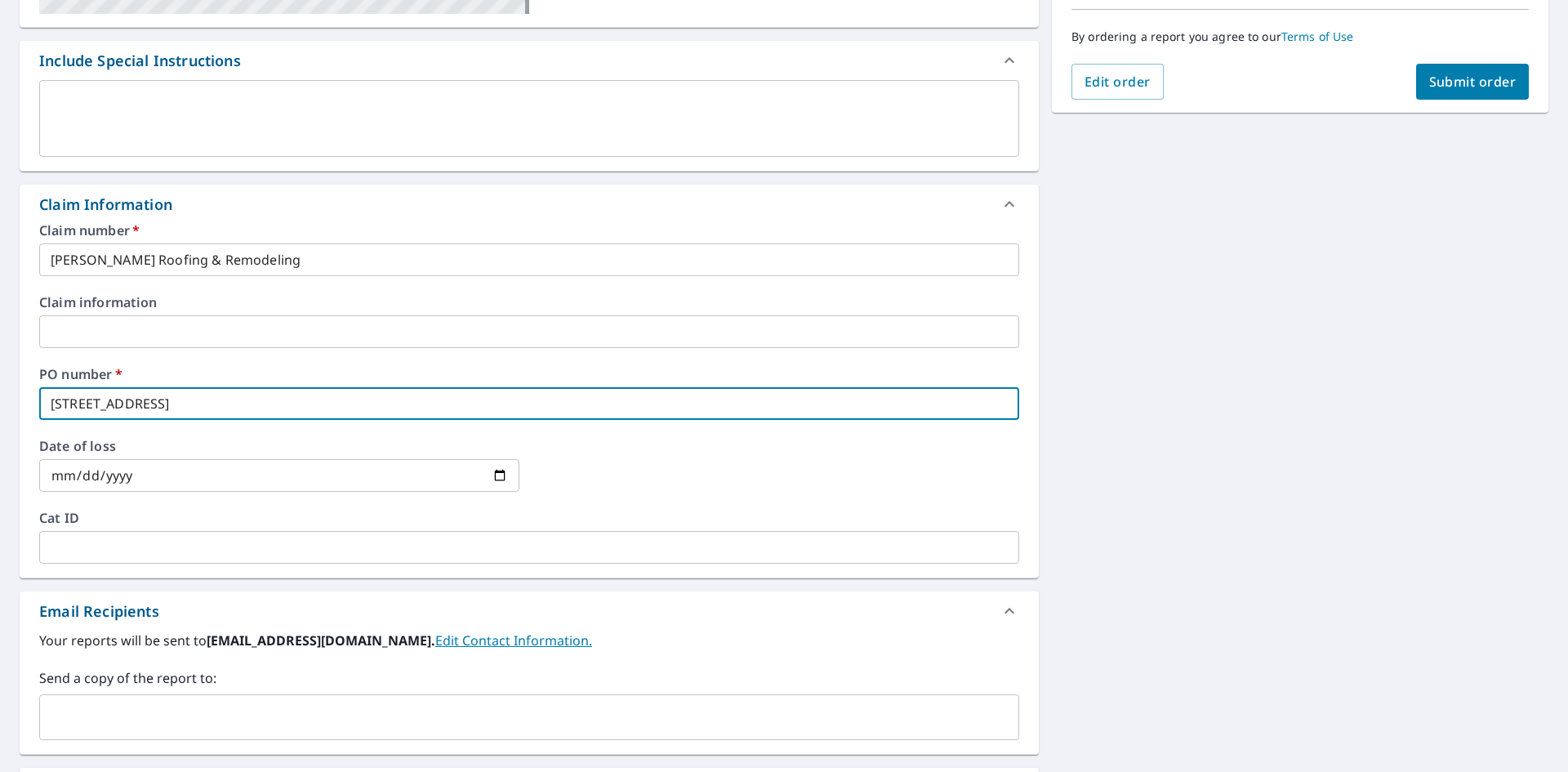
type input "[STREET_ADDRESS]"
click at [186, 710] on input "text" at bounding box center [517, 717] width 941 height 31
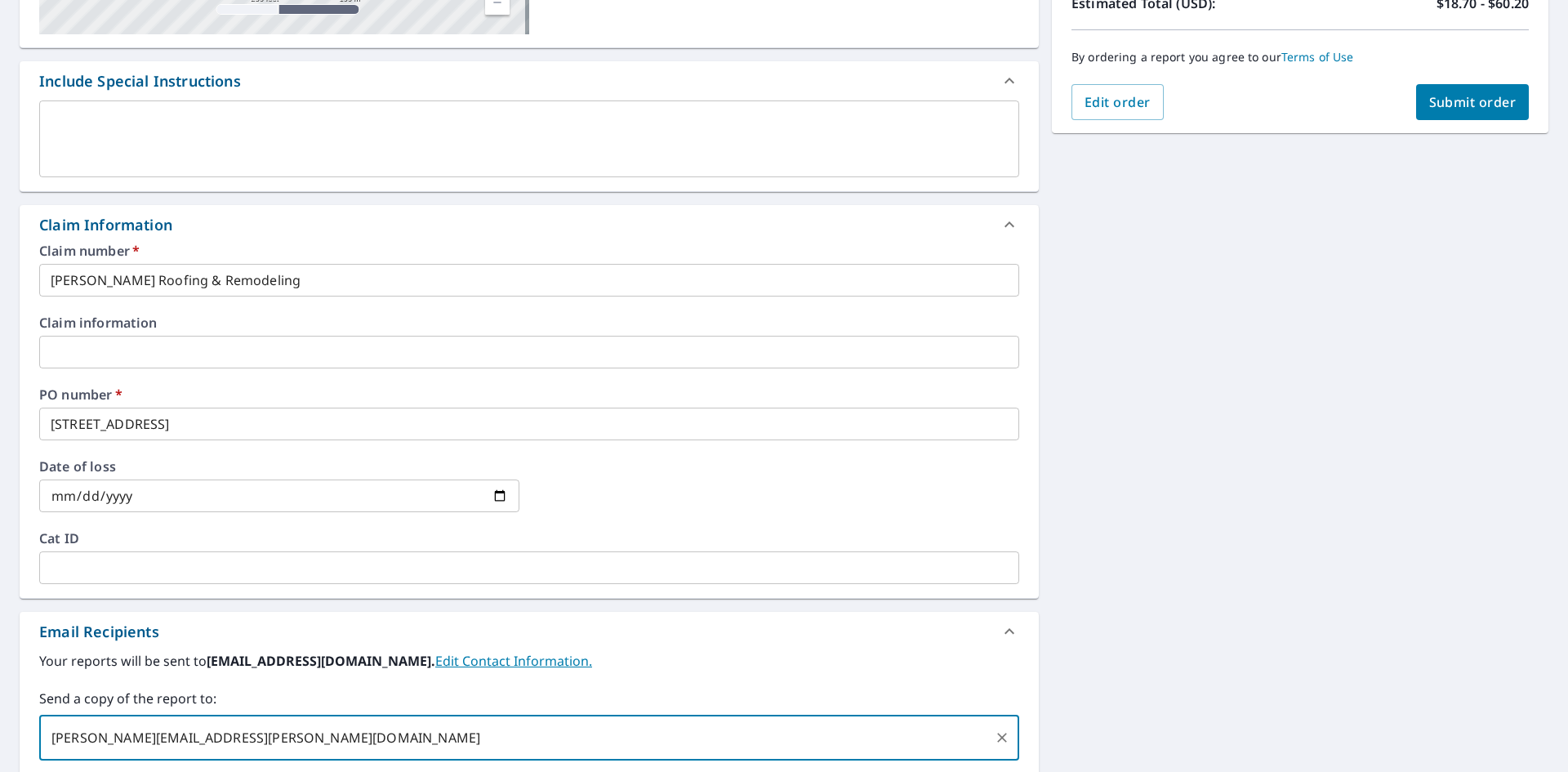
scroll to position [374, 0]
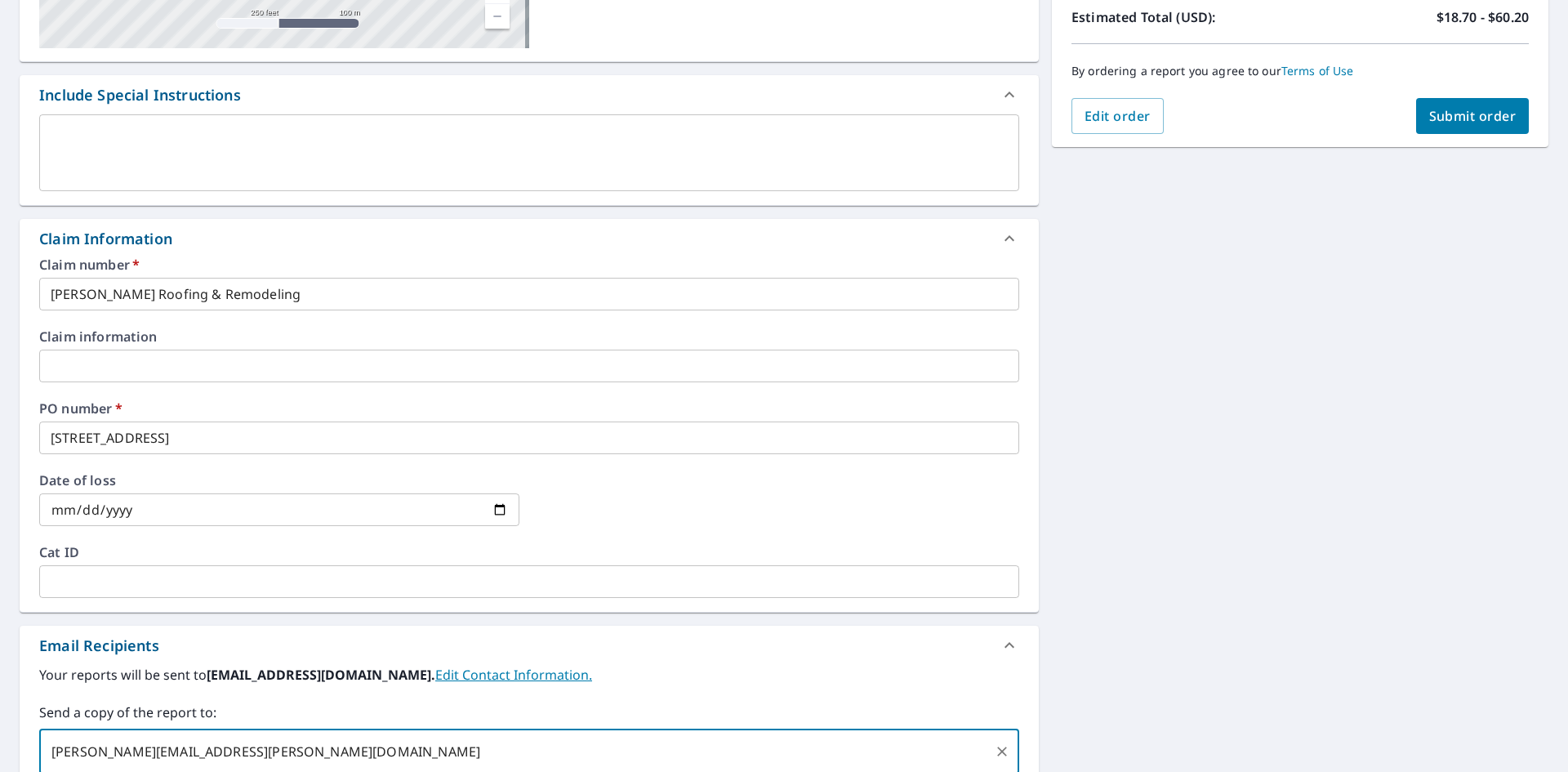
type input "[PERSON_NAME][EMAIL_ADDRESS][PERSON_NAME][DOMAIN_NAME]"
click at [1444, 116] on span "Submit order" at bounding box center [1473, 116] width 87 height 18
checkbox input "true"
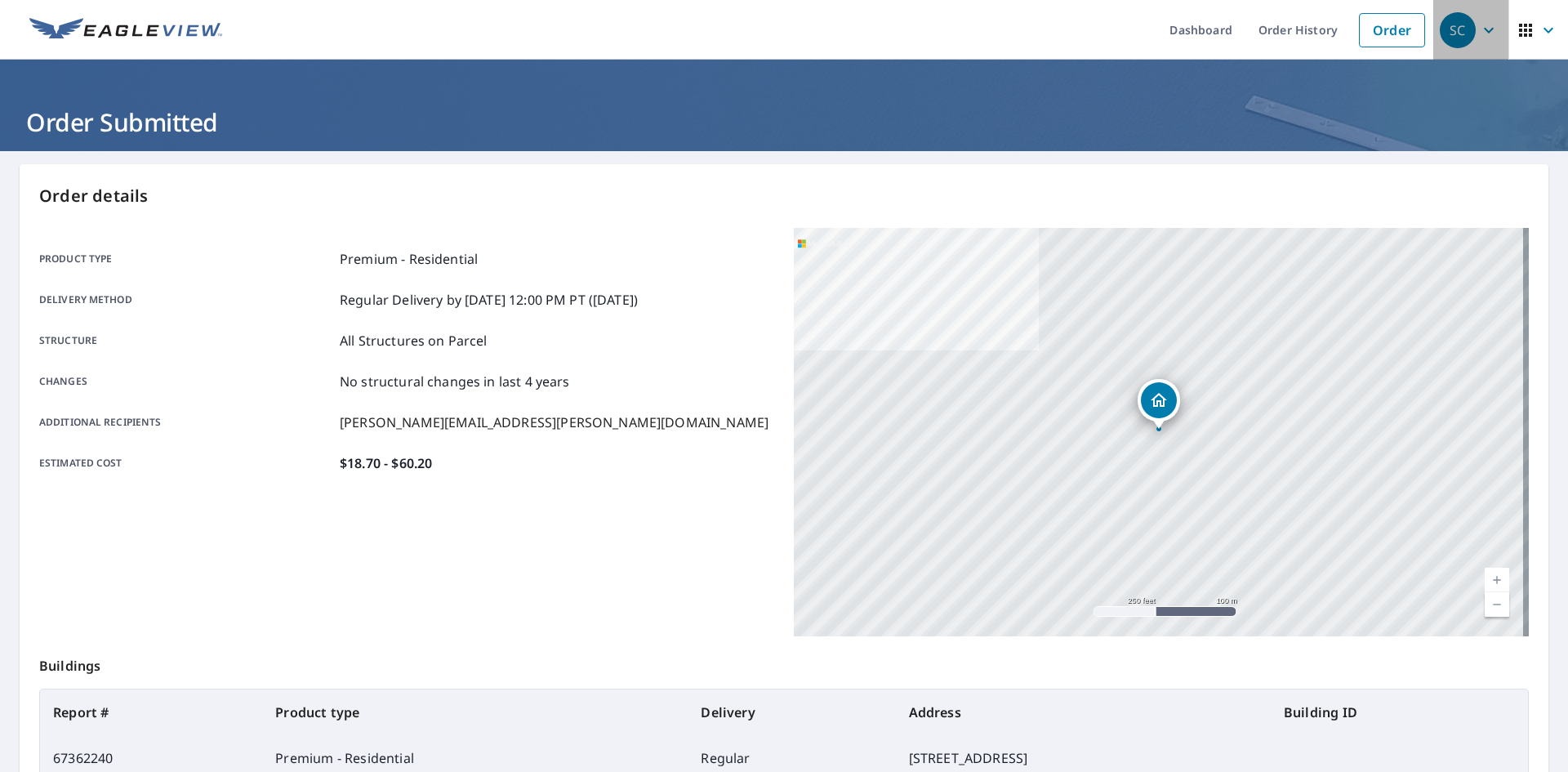
click at [1480, 33] on icon "button" at bounding box center [1488, 29] width 19 height 19
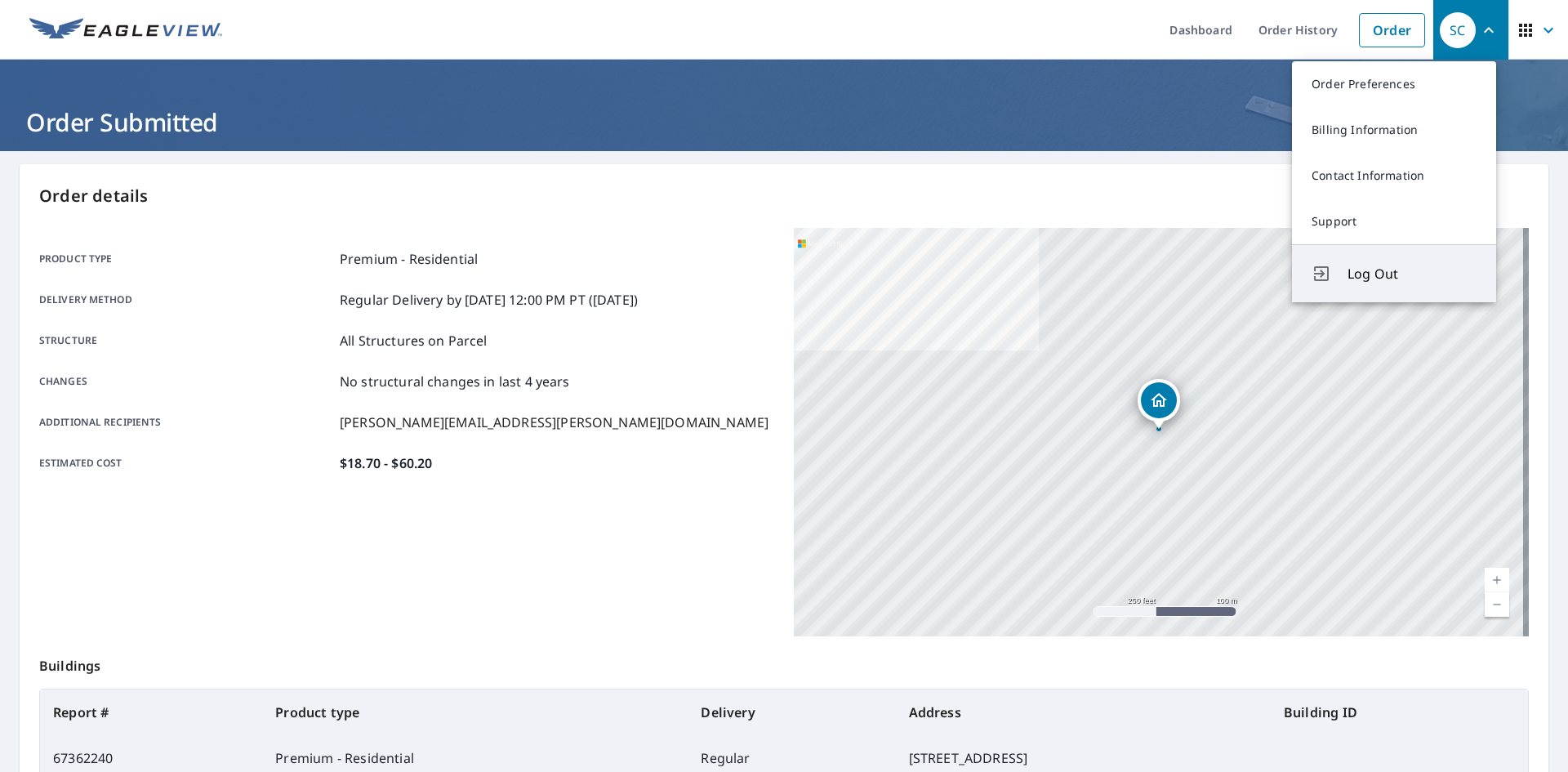
click at [1358, 278] on span "Log Out" at bounding box center [1412, 273] width 129 height 19
